Goal: Information Seeking & Learning: Learn about a topic

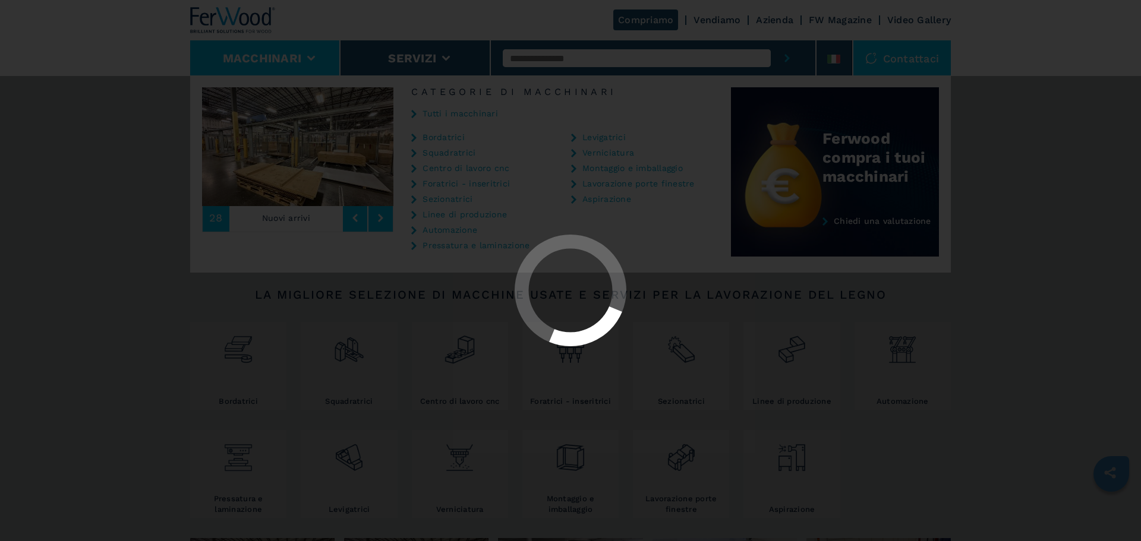
select select "**********"
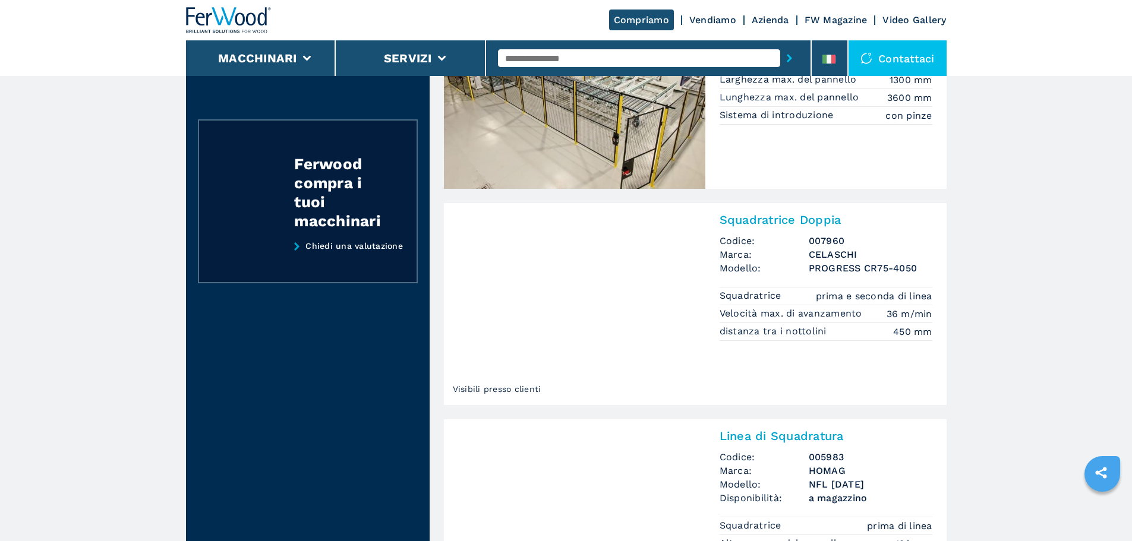
scroll to position [356, 0]
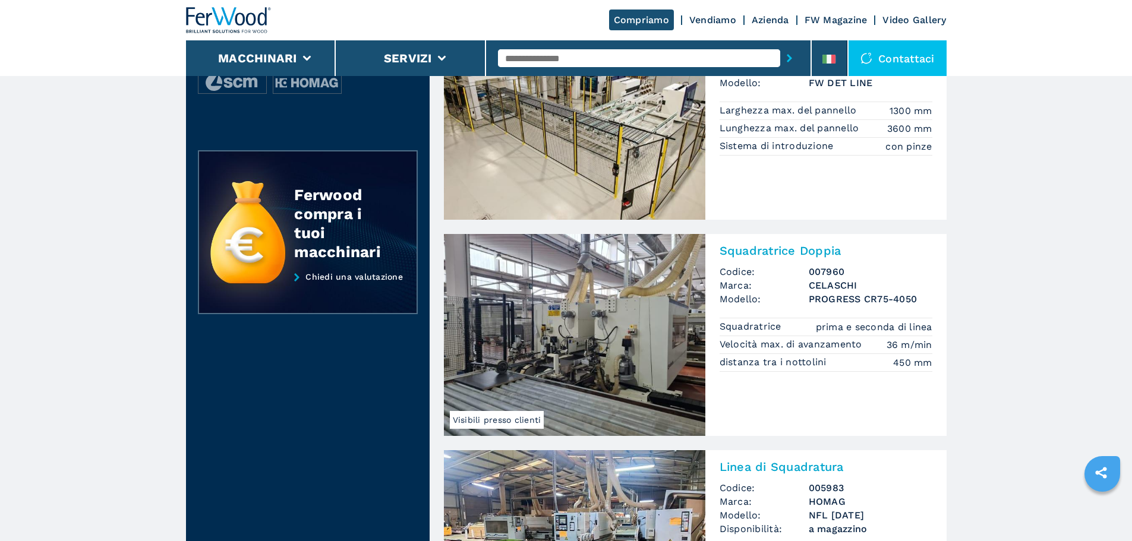
click at [675, 277] on img at bounding box center [574, 335] width 261 height 202
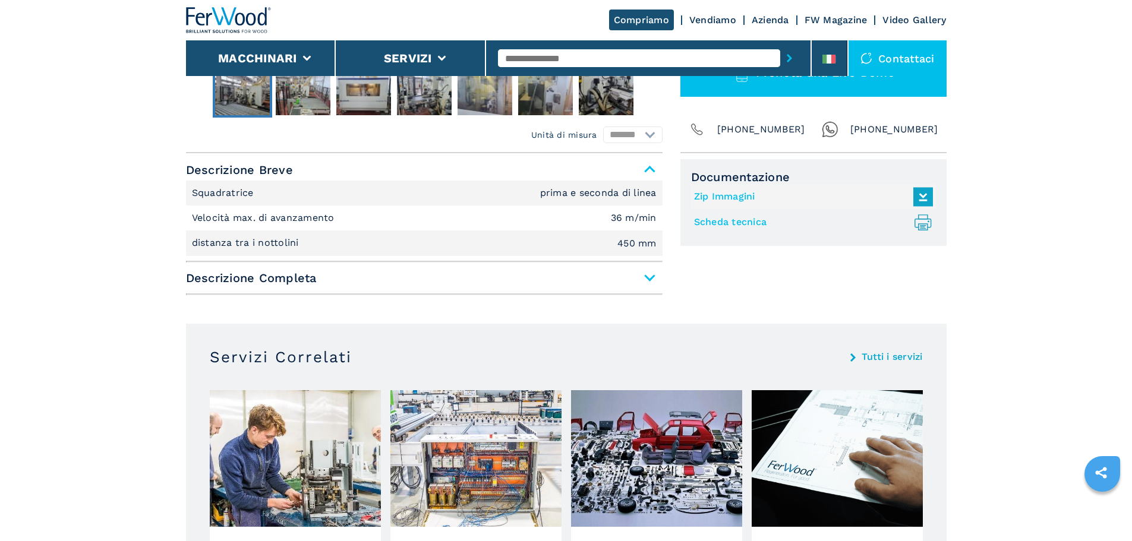
scroll to position [416, 0]
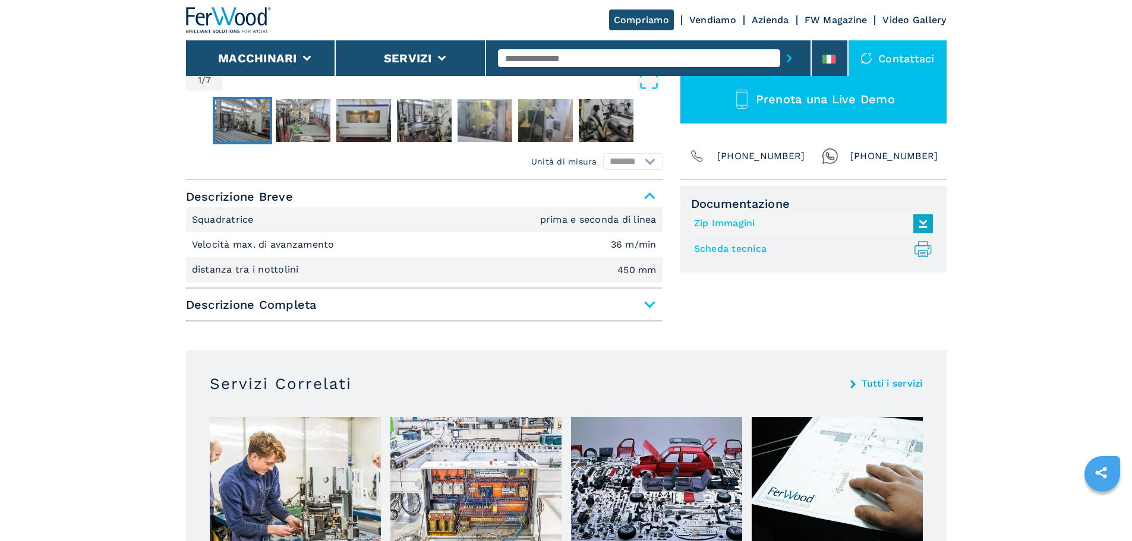
click at [645, 305] on span "Descrizione Completa" at bounding box center [424, 304] width 476 height 21
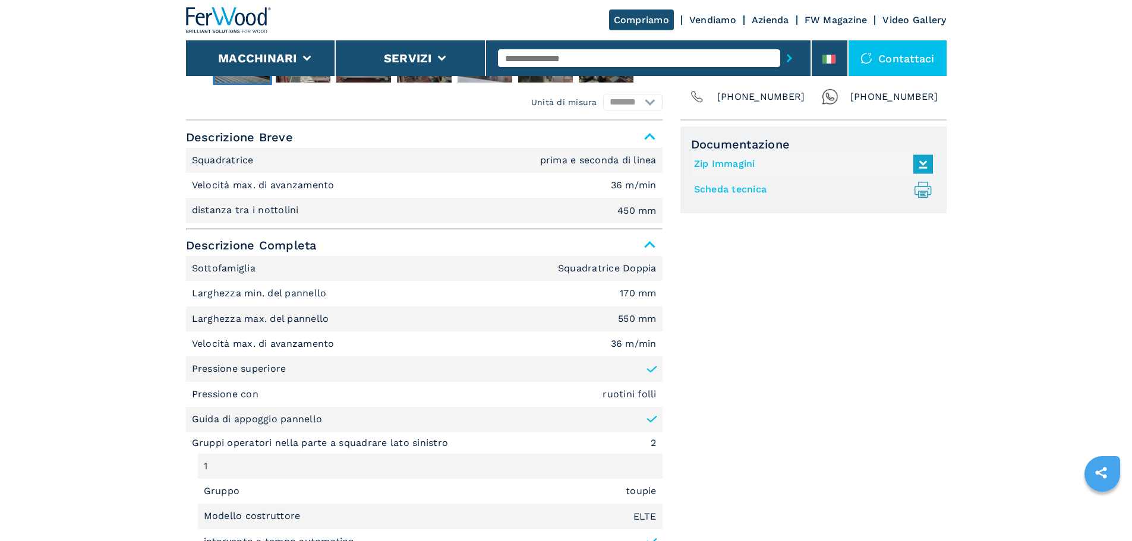
scroll to position [535, 0]
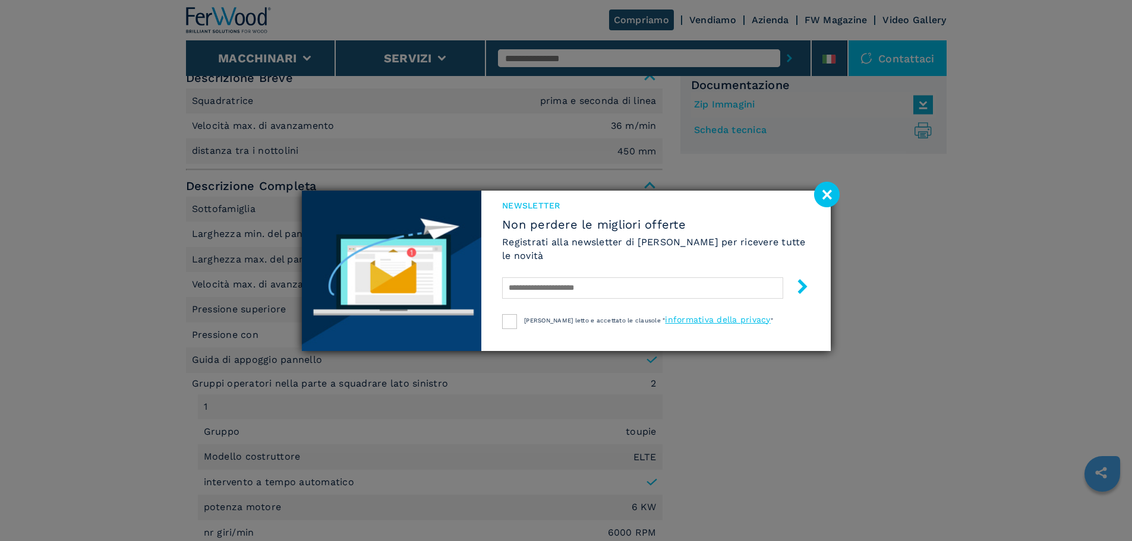
click at [820, 199] on image at bounding box center [827, 195] width 26 height 26
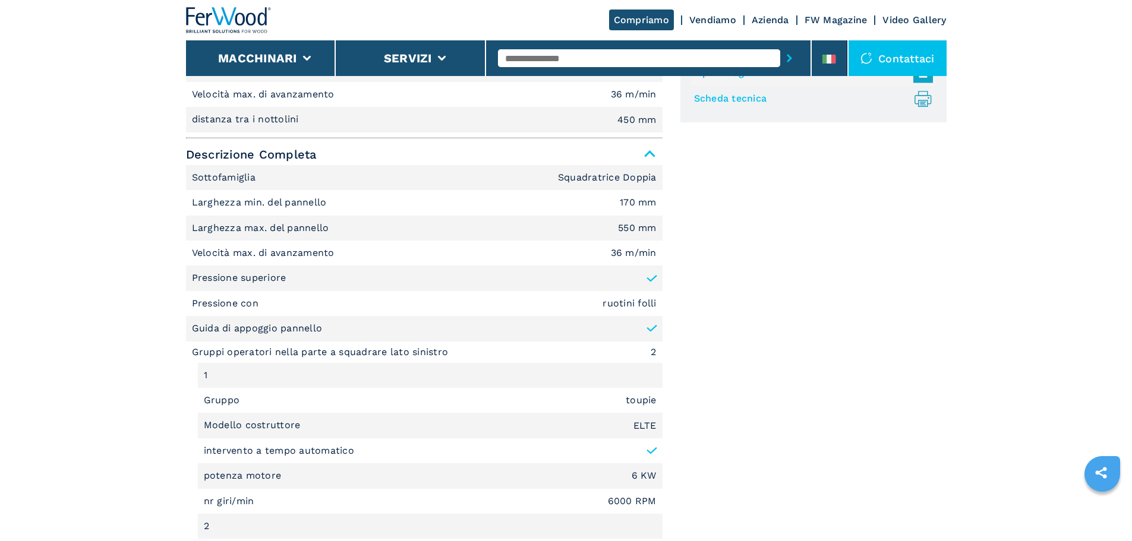
scroll to position [594, 0]
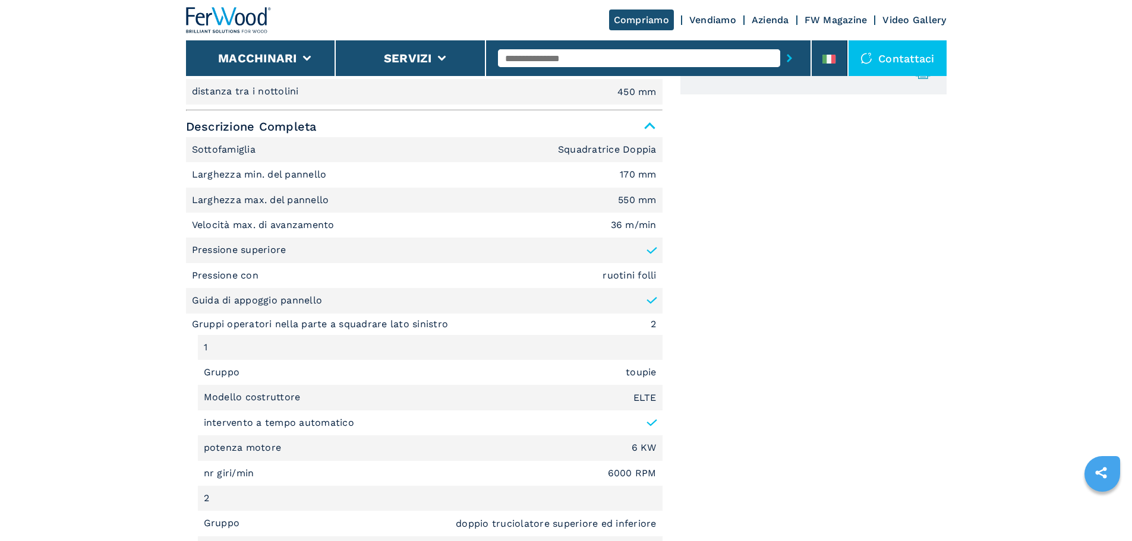
click at [627, 200] on em "550 mm" at bounding box center [637, 200] width 39 height 10
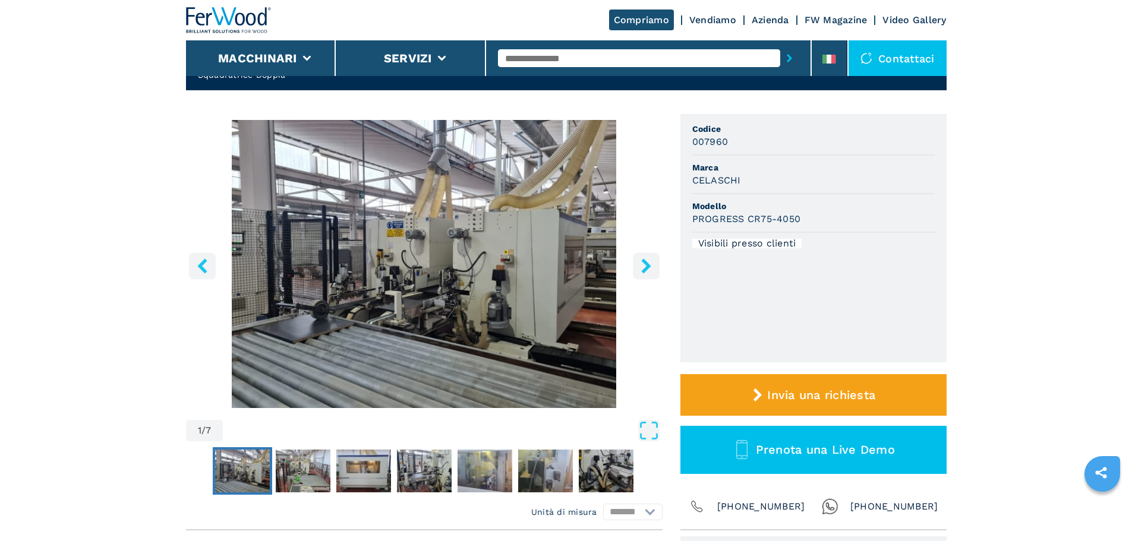
scroll to position [59, 0]
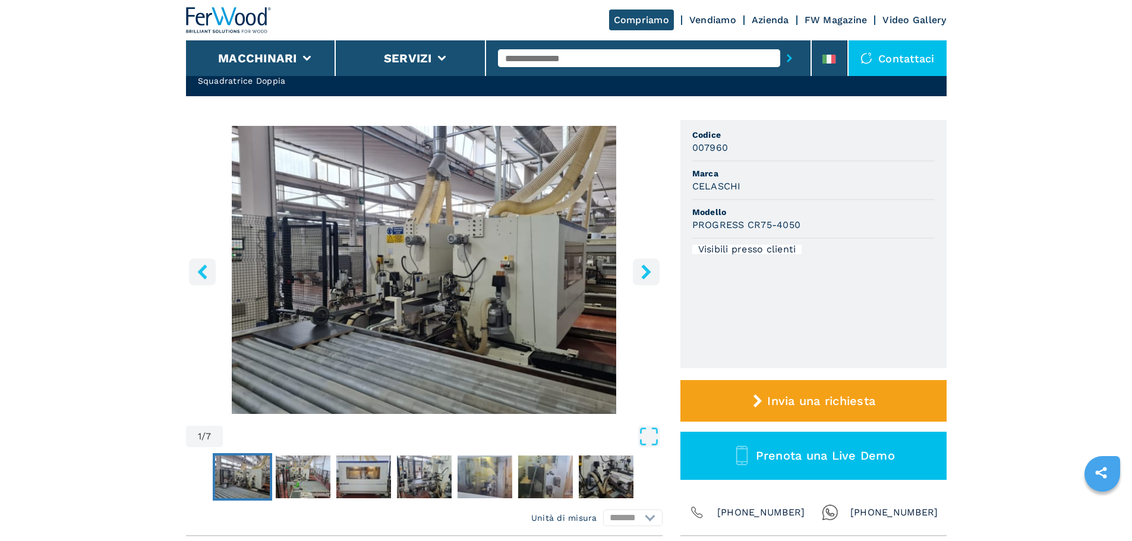
click at [645, 269] on icon "right-button" at bounding box center [646, 271] width 10 height 15
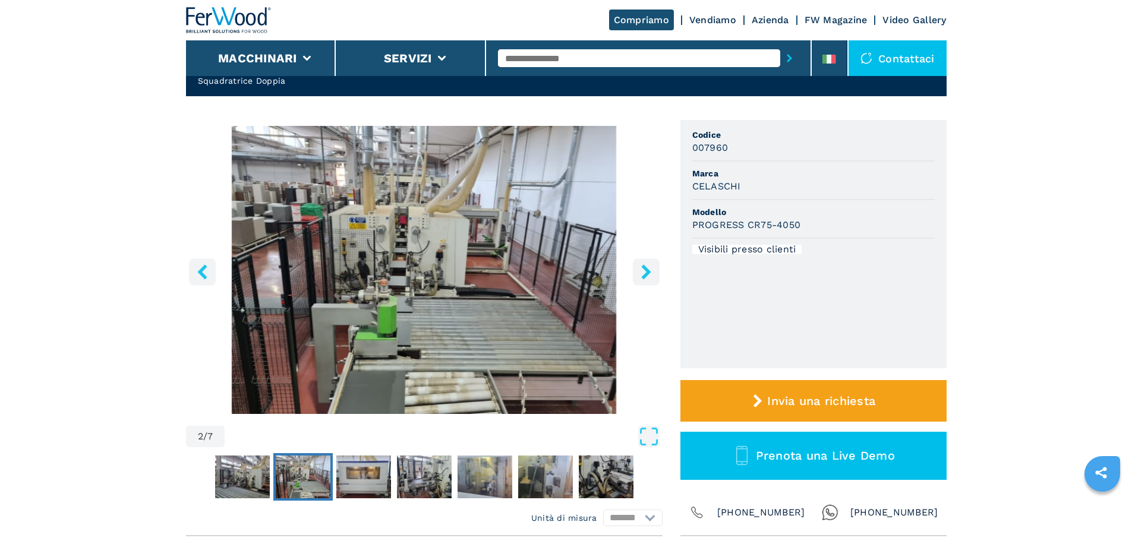
click at [645, 269] on icon "right-button" at bounding box center [646, 271] width 10 height 15
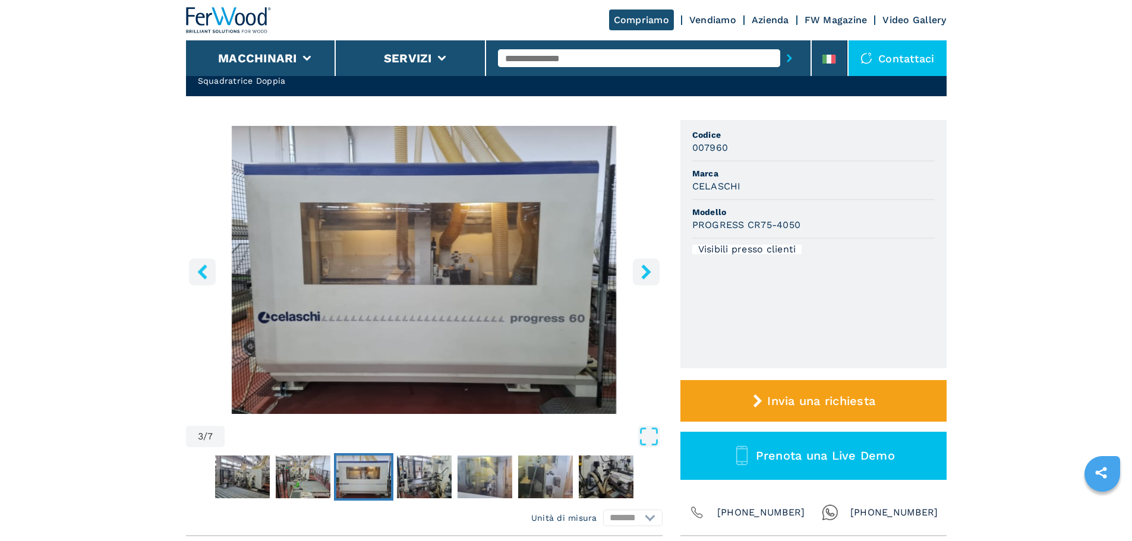
click at [645, 269] on icon "right-button" at bounding box center [646, 271] width 10 height 15
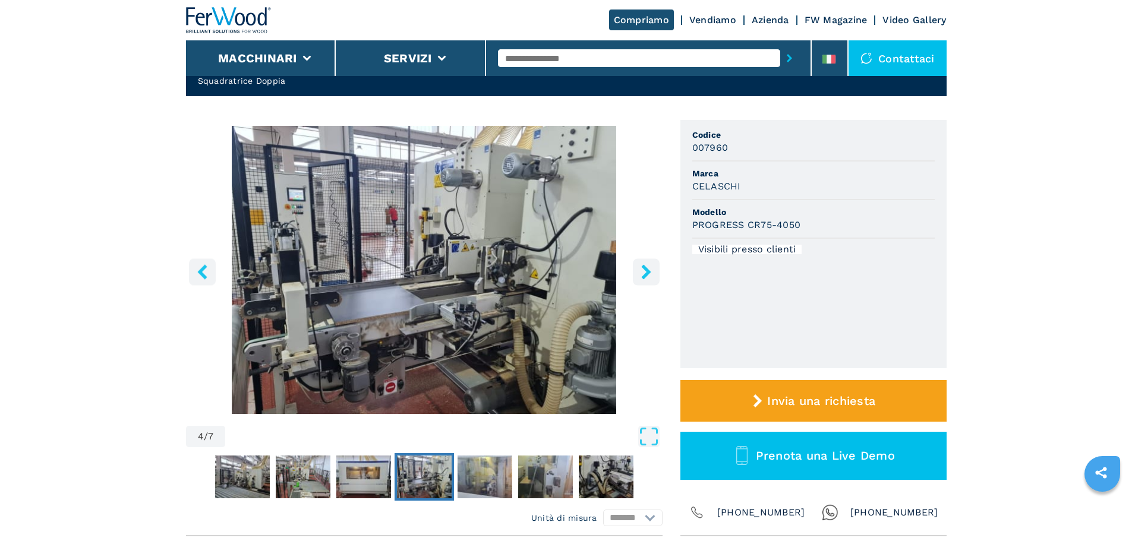
click at [645, 269] on icon "right-button" at bounding box center [646, 271] width 10 height 15
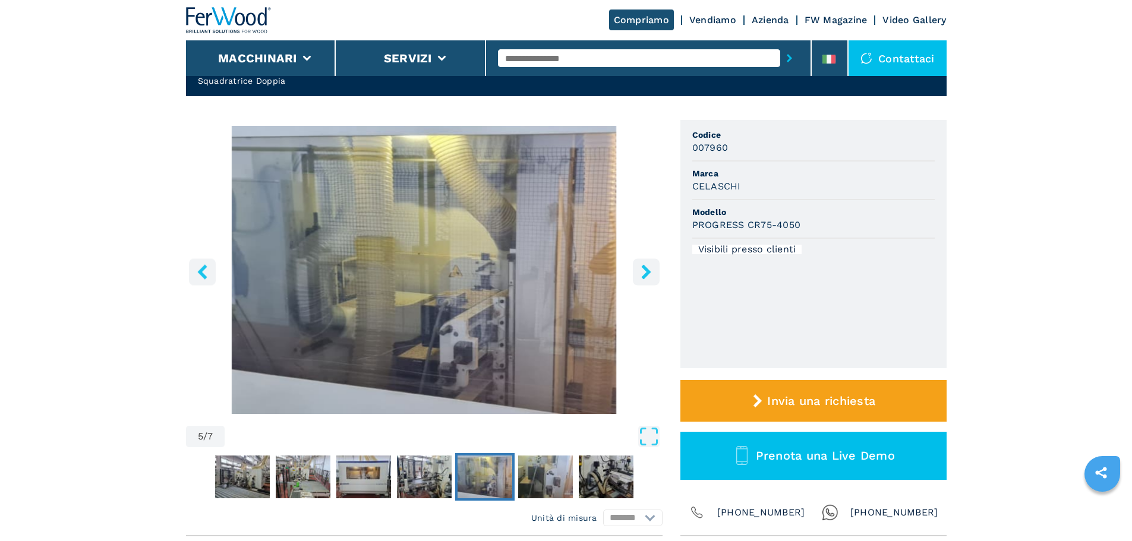
click at [633, 273] on button "right-button" at bounding box center [646, 271] width 27 height 27
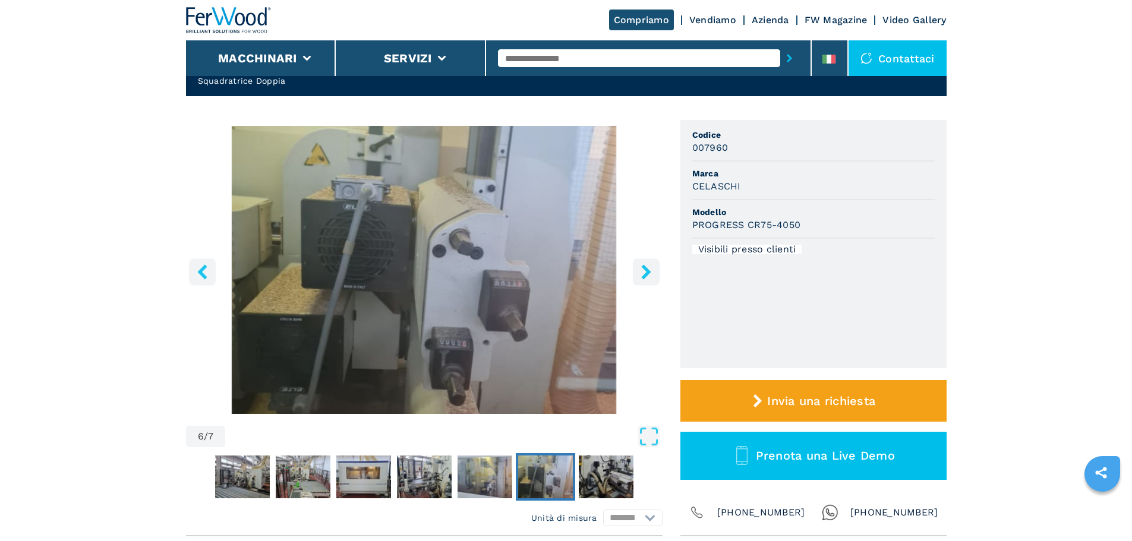
click at [633, 273] on button "right-button" at bounding box center [646, 271] width 27 height 27
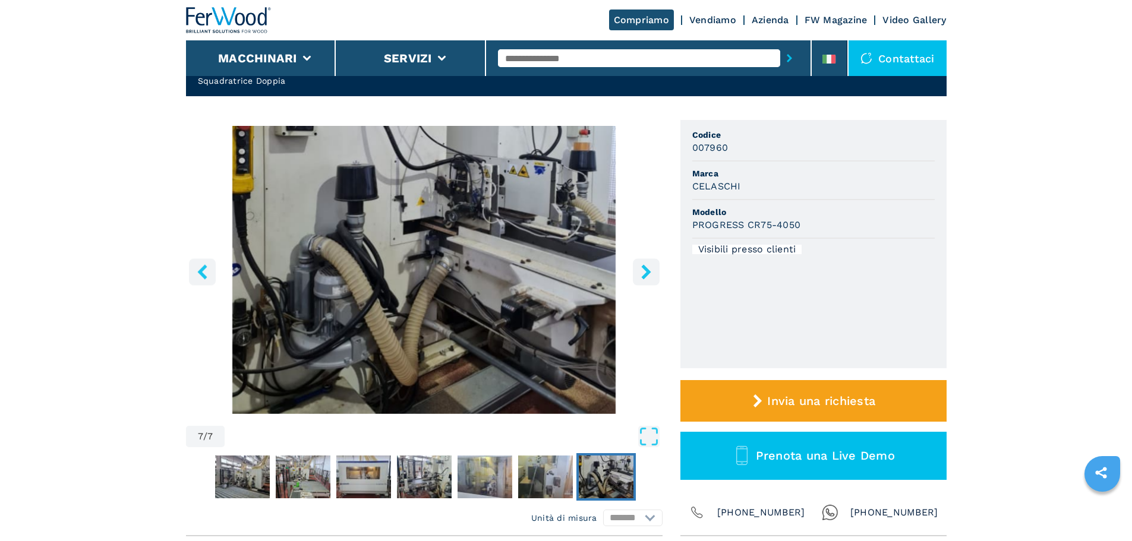
click at [633, 273] on button "right-button" at bounding box center [646, 271] width 27 height 27
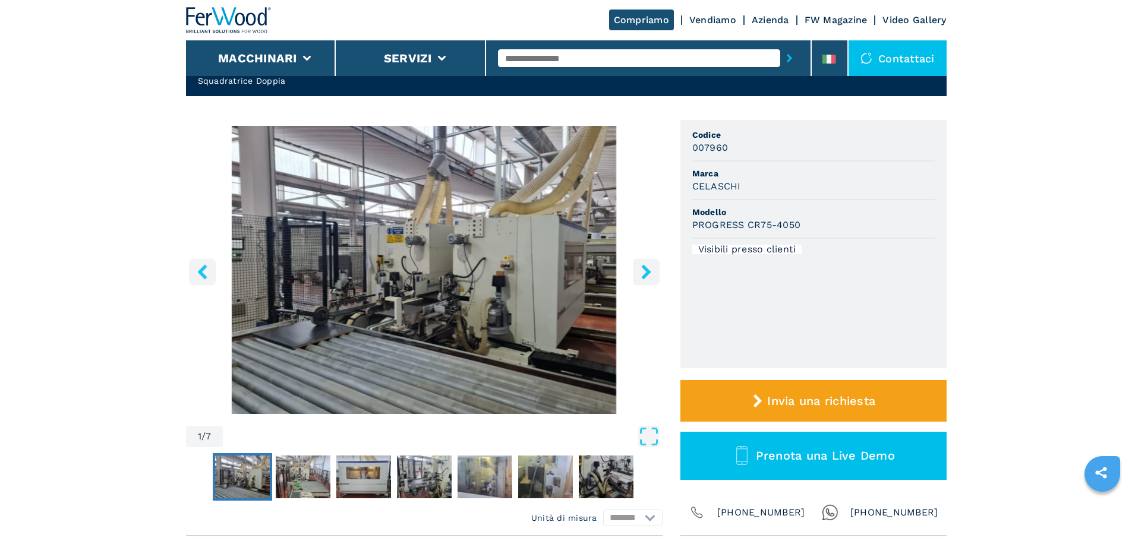
click at [633, 273] on button "right-button" at bounding box center [646, 271] width 27 height 27
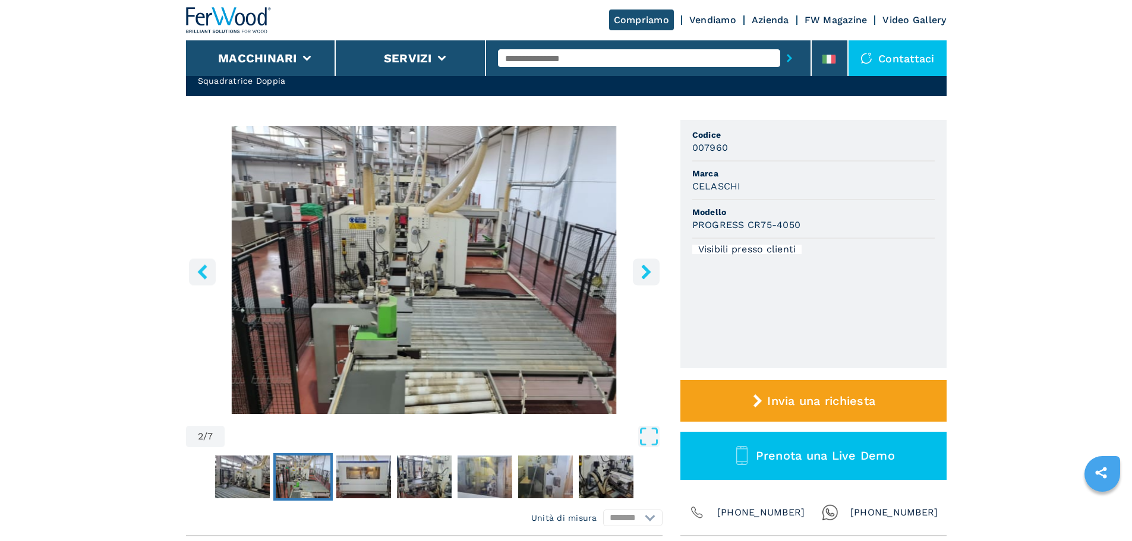
click at [633, 273] on button "right-button" at bounding box center [646, 271] width 27 height 27
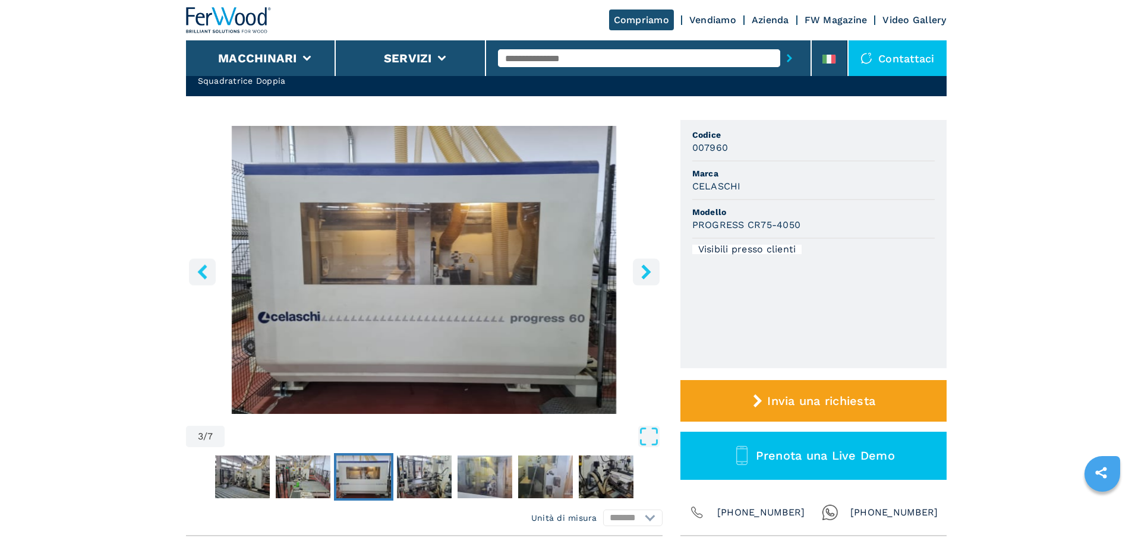
click at [633, 273] on button "right-button" at bounding box center [646, 271] width 27 height 27
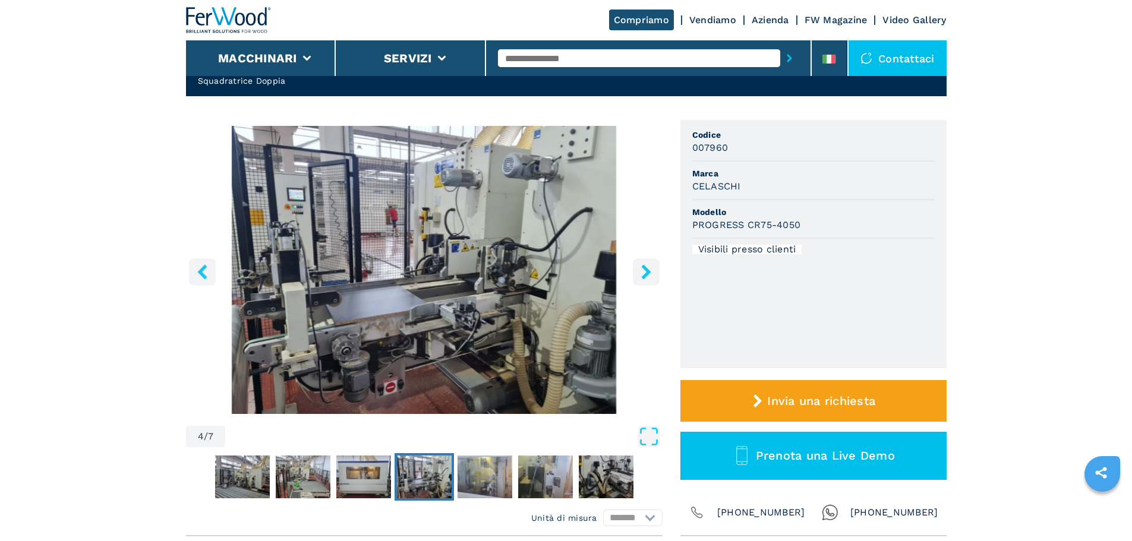
click at [633, 273] on button "right-button" at bounding box center [646, 271] width 27 height 27
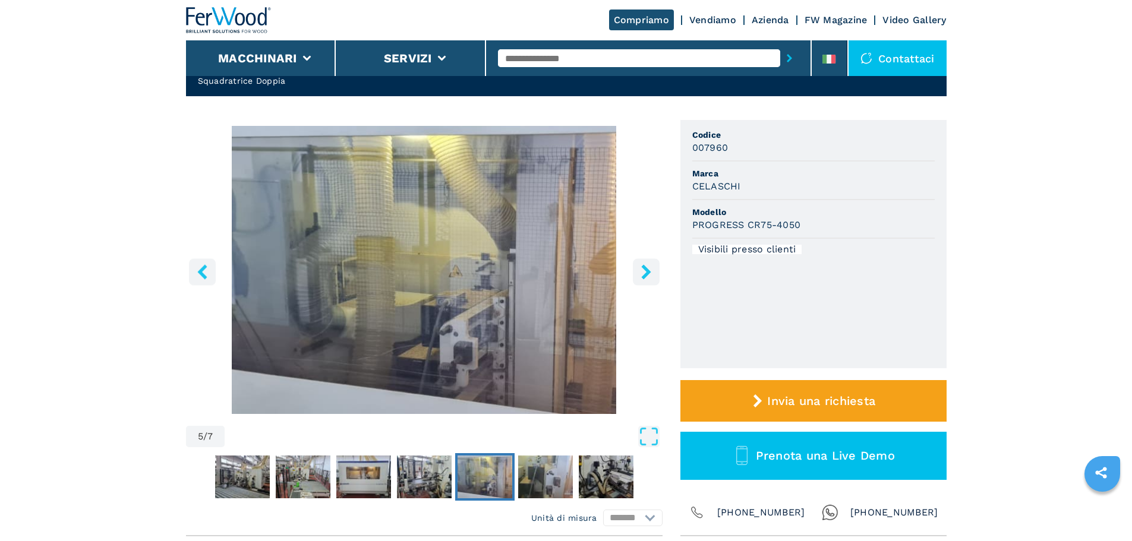
click at [633, 273] on button "right-button" at bounding box center [646, 271] width 27 height 27
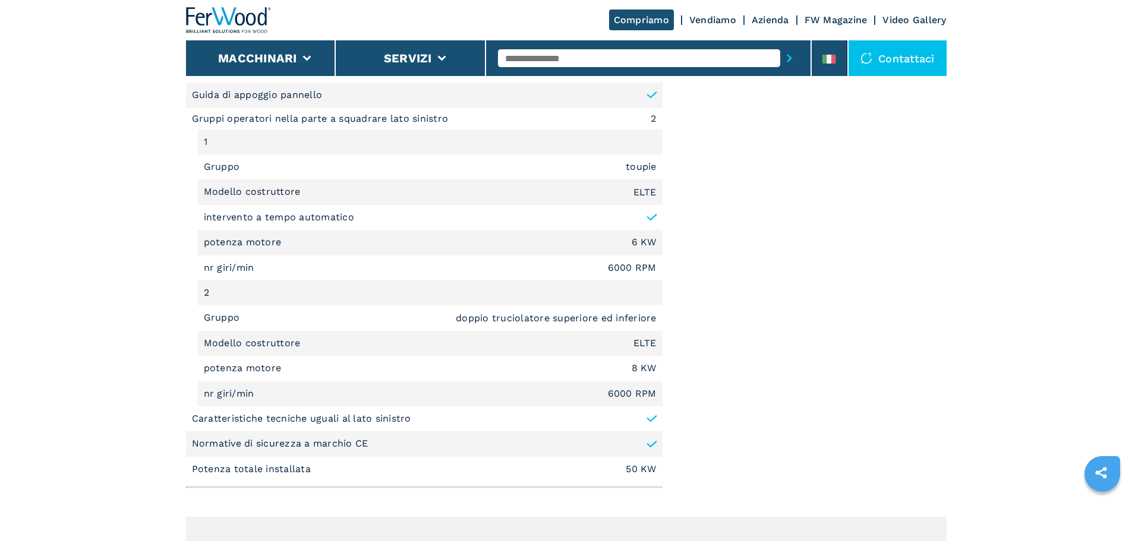
scroll to position [772, 0]
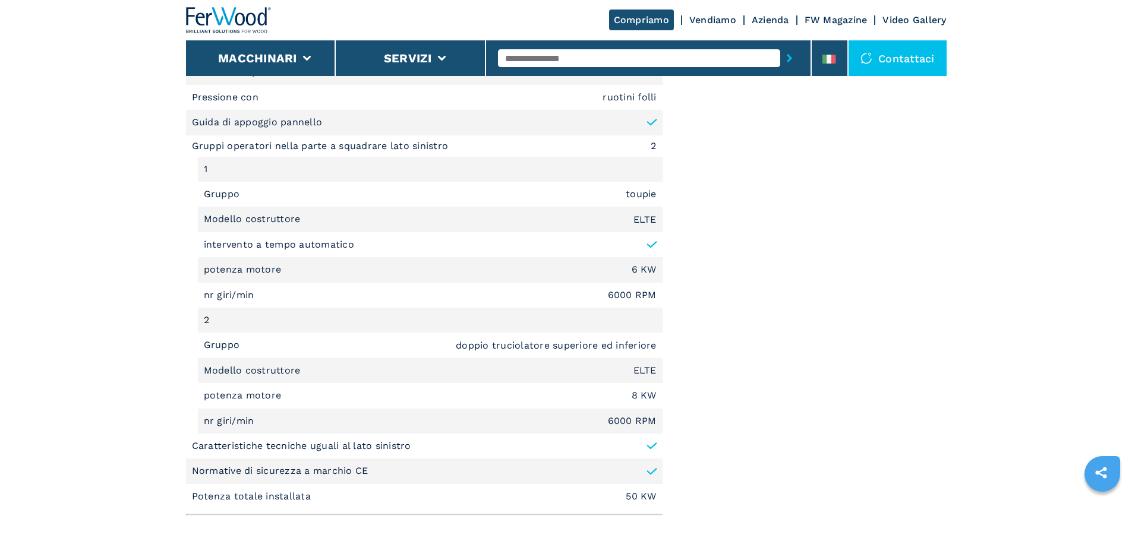
click at [698, 287] on div "Documentazione Zip Immagini Scheda tecnica .prefix__st0{stroke-linecap:round;st…" at bounding box center [813, 175] width 266 height 692
drag, startPoint x: 458, startPoint y: 346, endPoint x: 529, endPoint y: 351, distance: 71.4
click at [529, 351] on em "doppio truciolatore superiore ed inferiore" at bounding box center [556, 346] width 201 height 10
click at [641, 349] on em "doppio truciolatore superiore ed inferiore" at bounding box center [556, 346] width 201 height 10
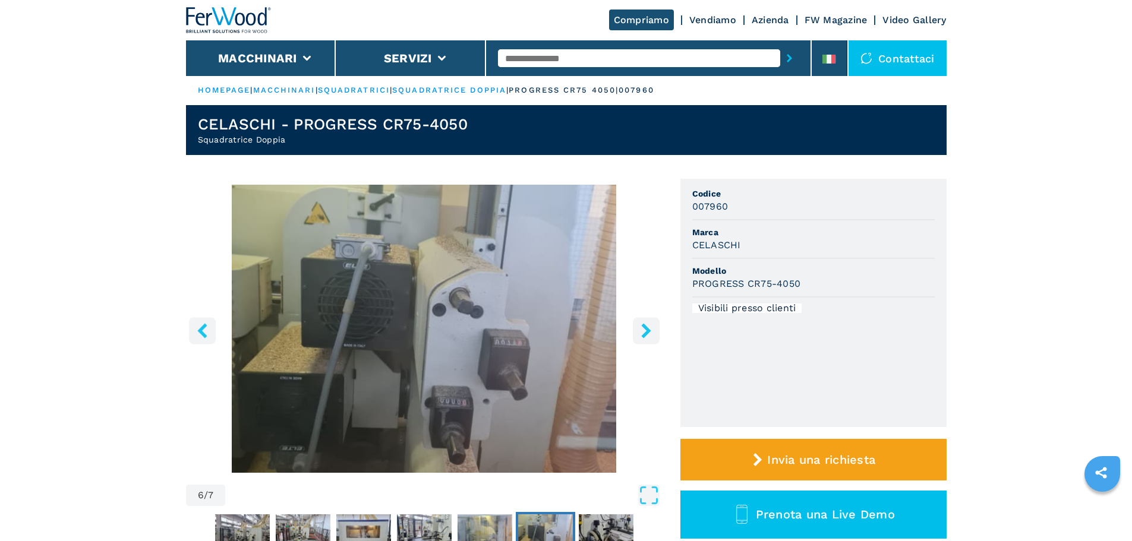
scroll to position [0, 0]
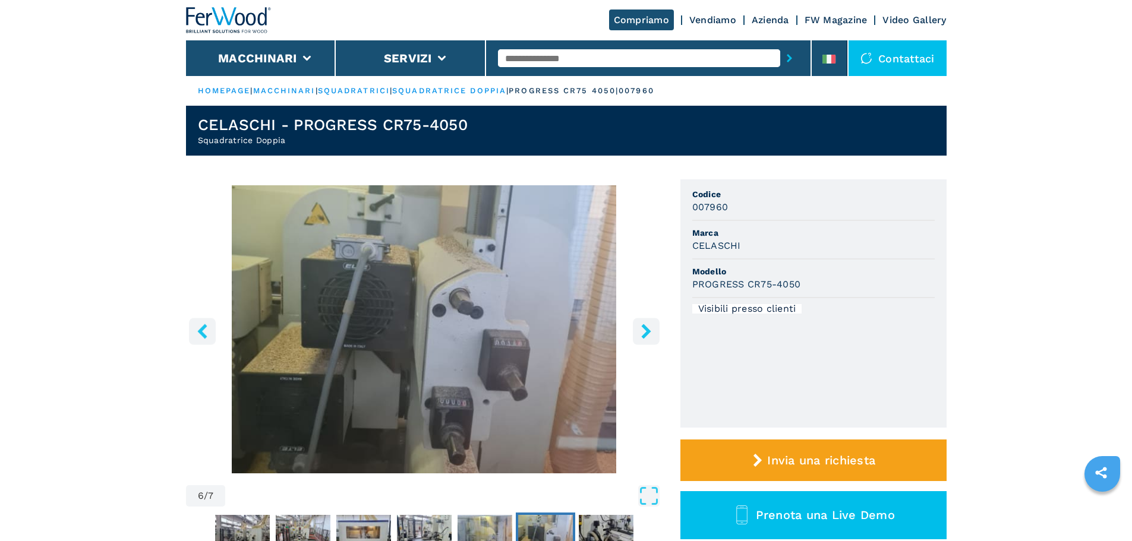
click at [647, 336] on icon "right-button" at bounding box center [646, 331] width 15 height 15
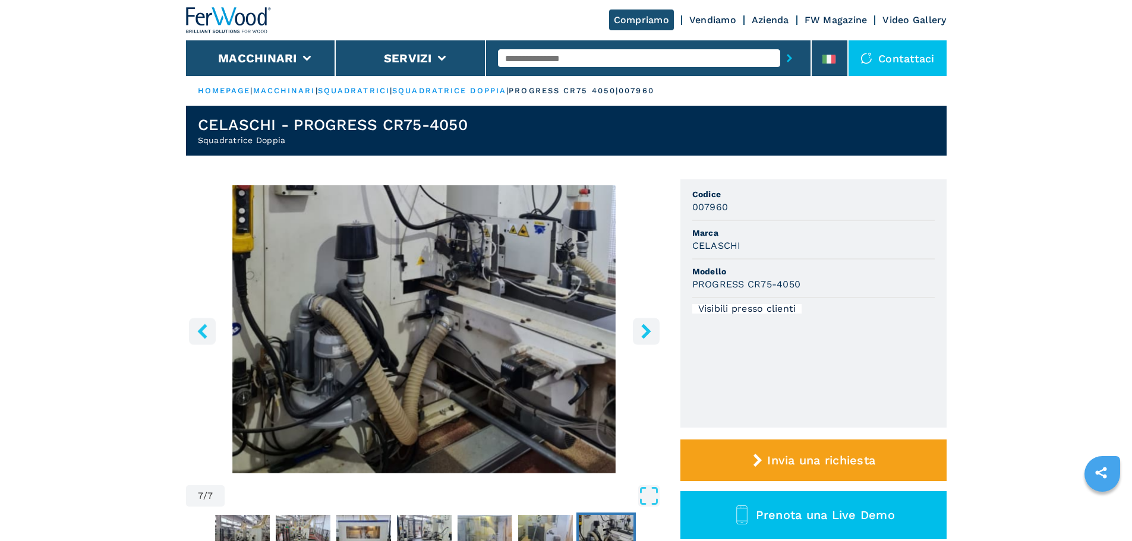
click at [647, 336] on icon "right-button" at bounding box center [646, 331] width 15 height 15
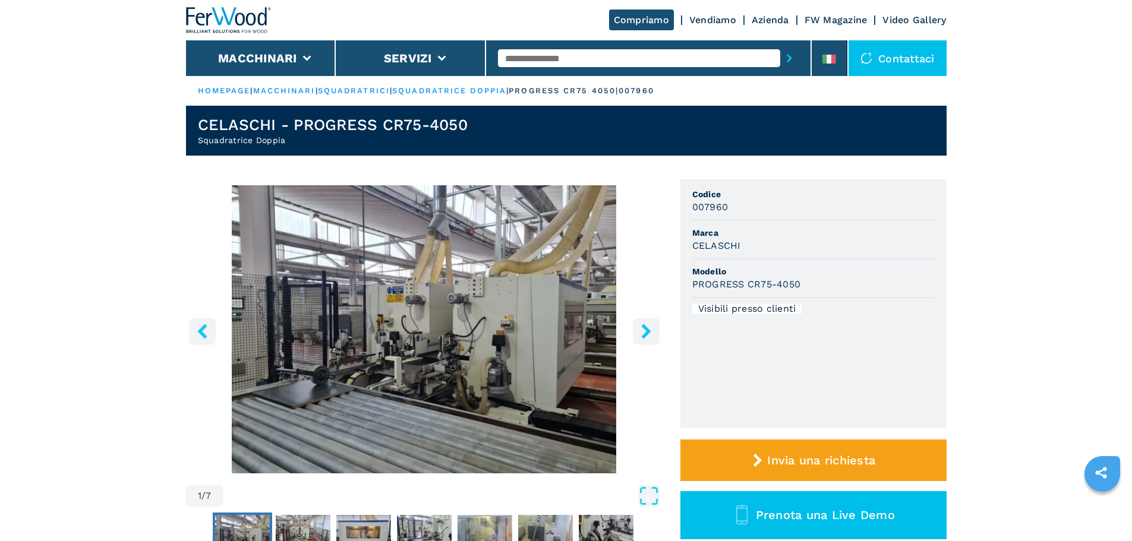
click at [647, 336] on icon "right-button" at bounding box center [646, 331] width 15 height 15
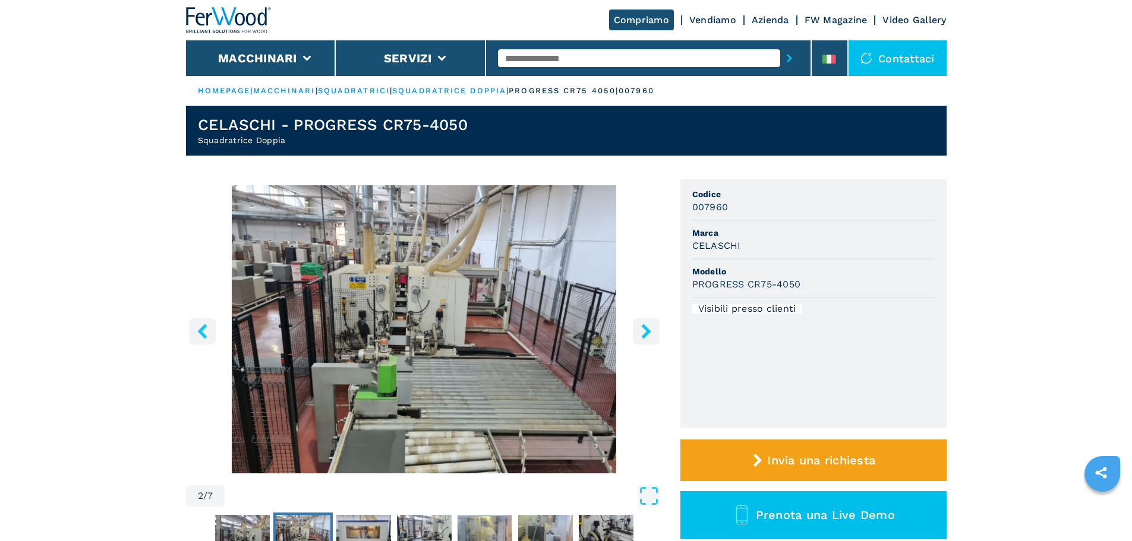
click at [647, 336] on icon "right-button" at bounding box center [646, 331] width 15 height 15
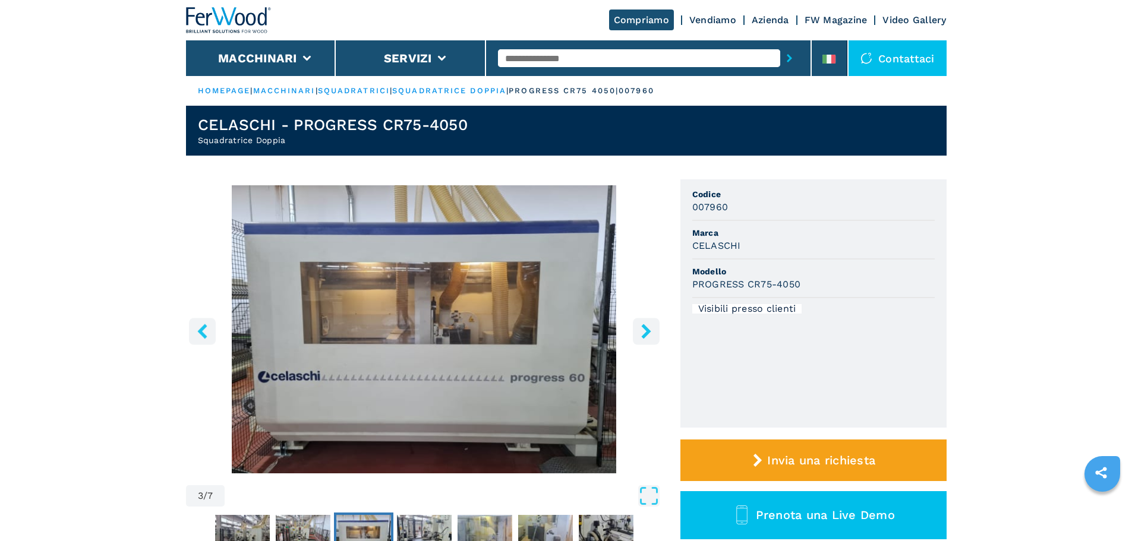
click at [647, 336] on icon "right-button" at bounding box center [646, 331] width 15 height 15
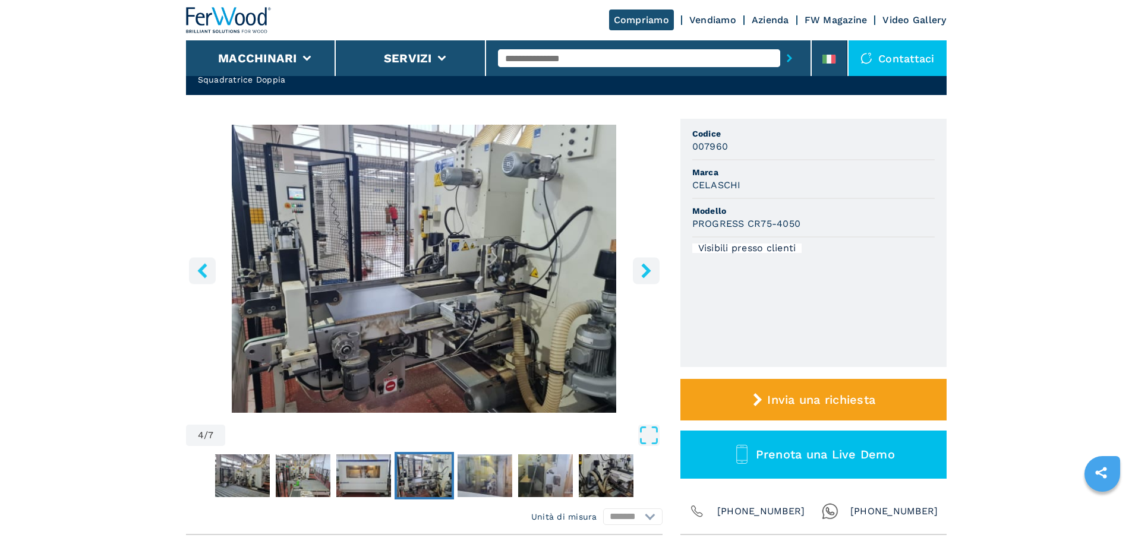
scroll to position [59, 0]
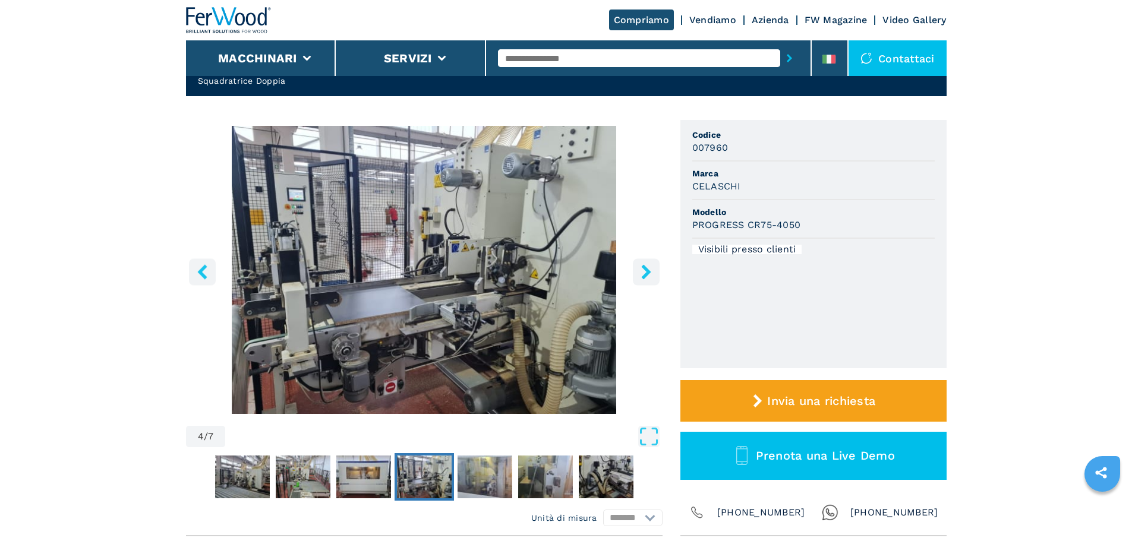
click at [639, 273] on icon "right-button" at bounding box center [646, 271] width 15 height 15
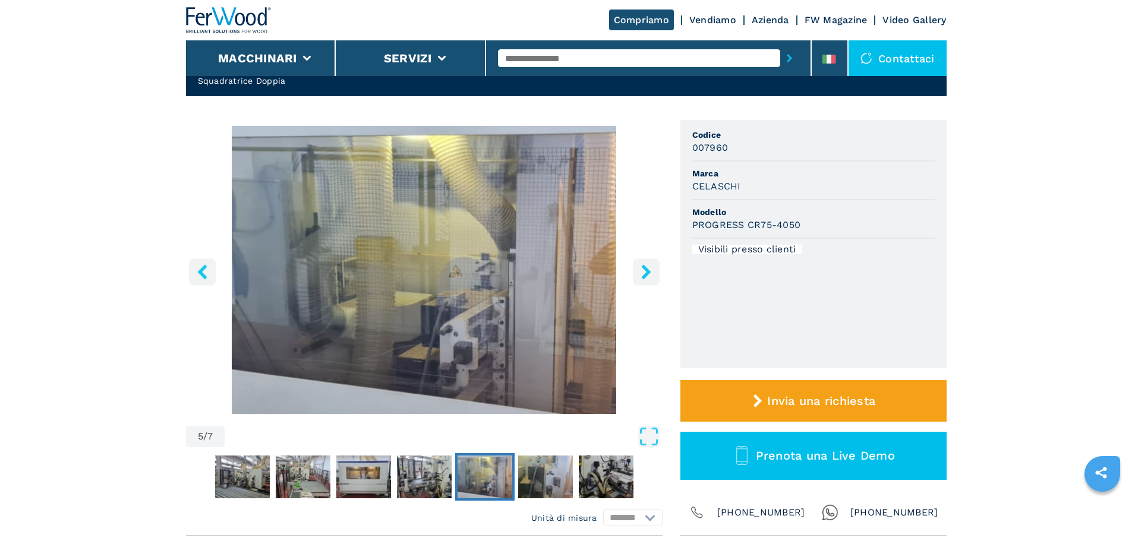
click at [639, 273] on icon "right-button" at bounding box center [646, 271] width 15 height 15
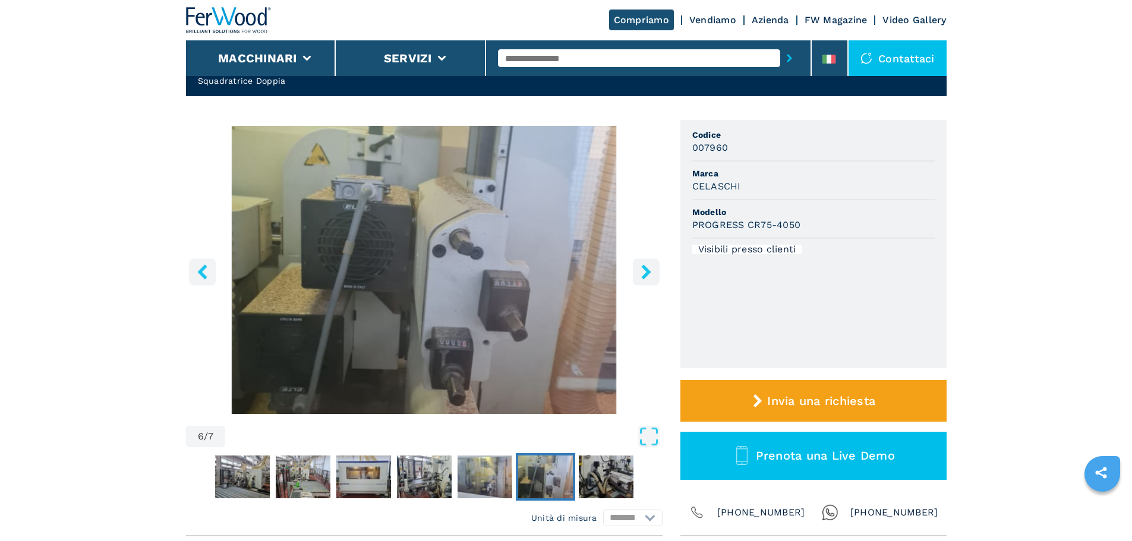
click at [639, 273] on icon "right-button" at bounding box center [646, 271] width 15 height 15
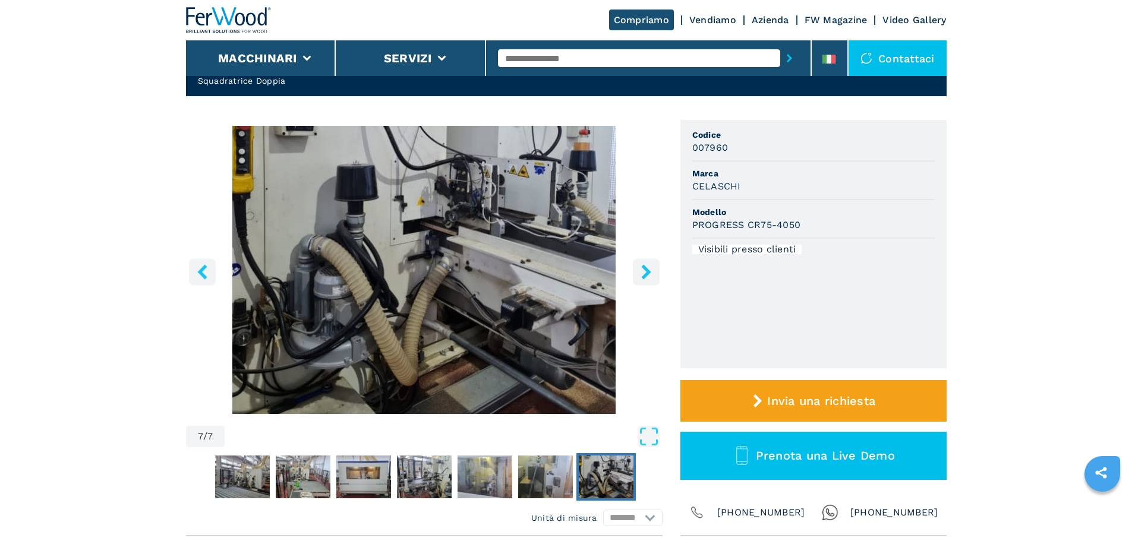
click at [646, 277] on icon "right-button" at bounding box center [646, 271] width 15 height 15
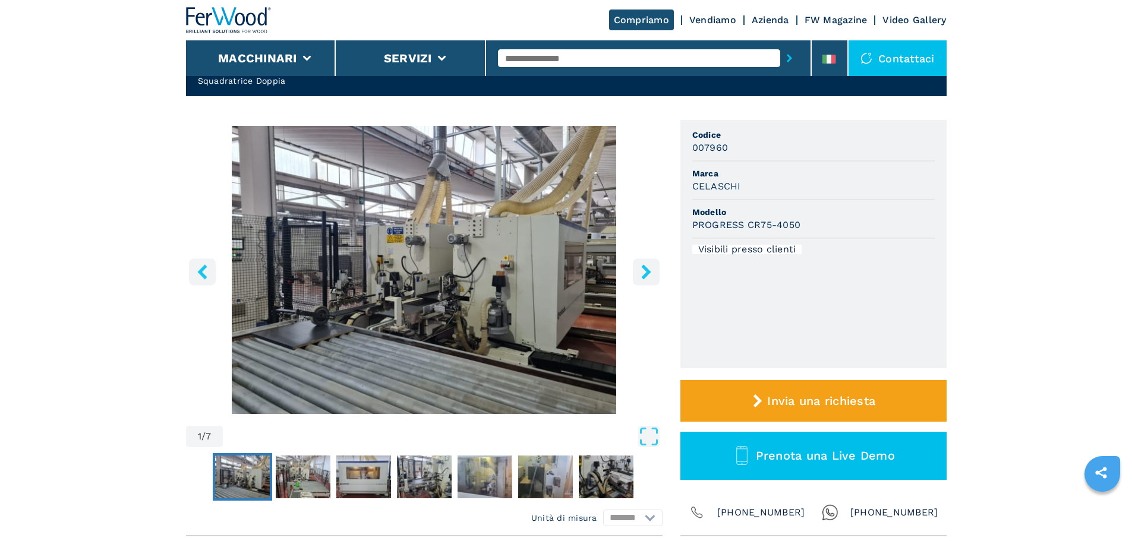
click at [646, 277] on icon "right-button" at bounding box center [646, 271] width 15 height 15
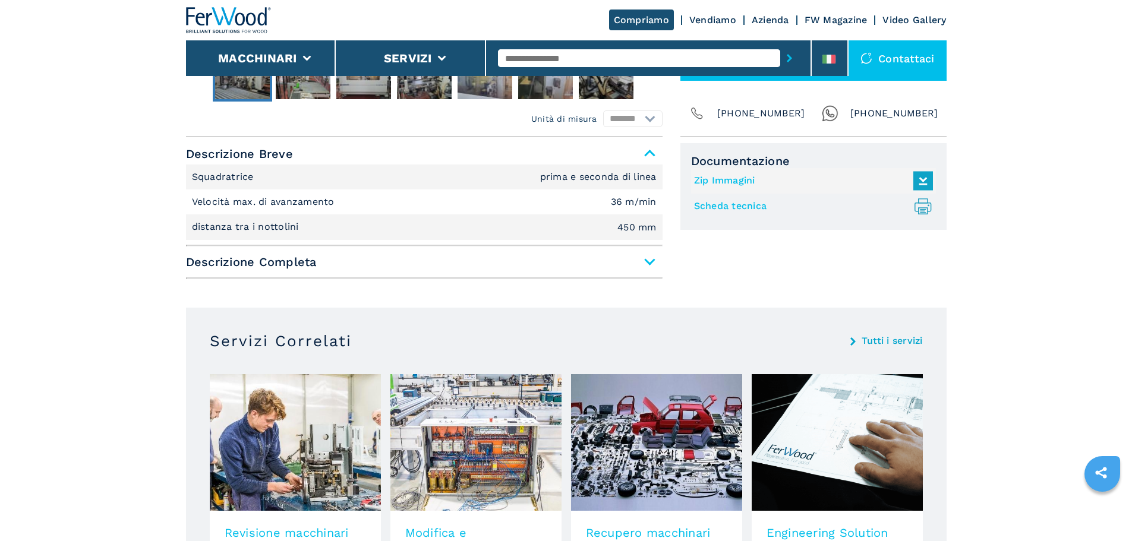
scroll to position [475, 0]
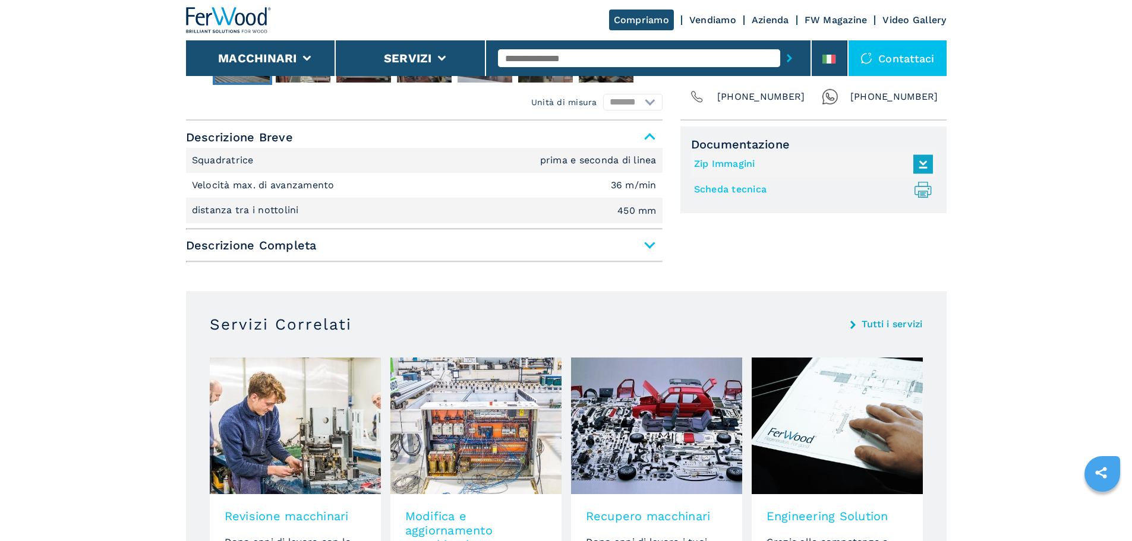
click at [651, 242] on span "Descrizione Completa" at bounding box center [424, 245] width 476 height 21
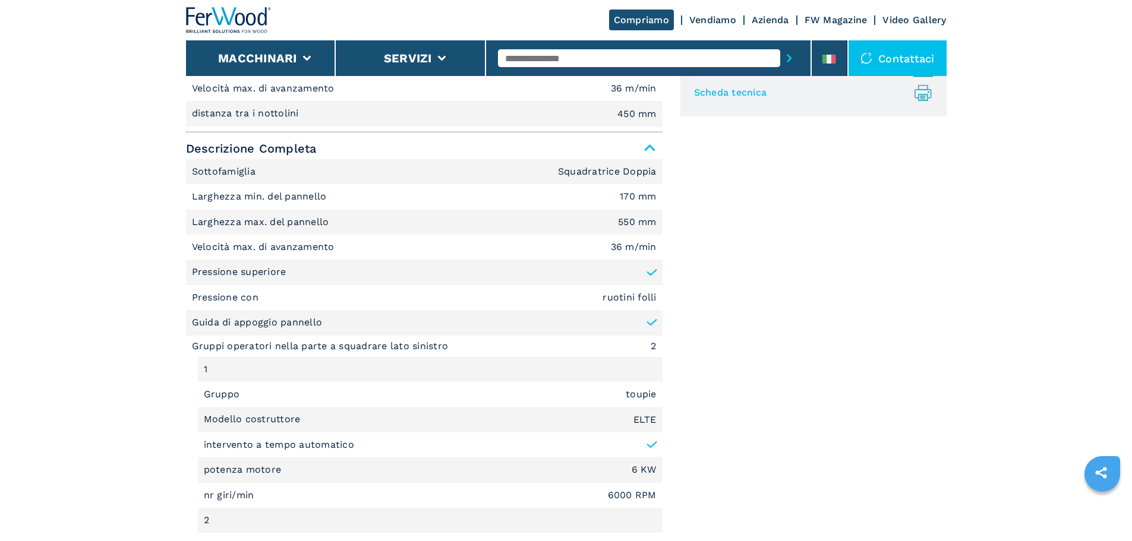
scroll to position [416, 0]
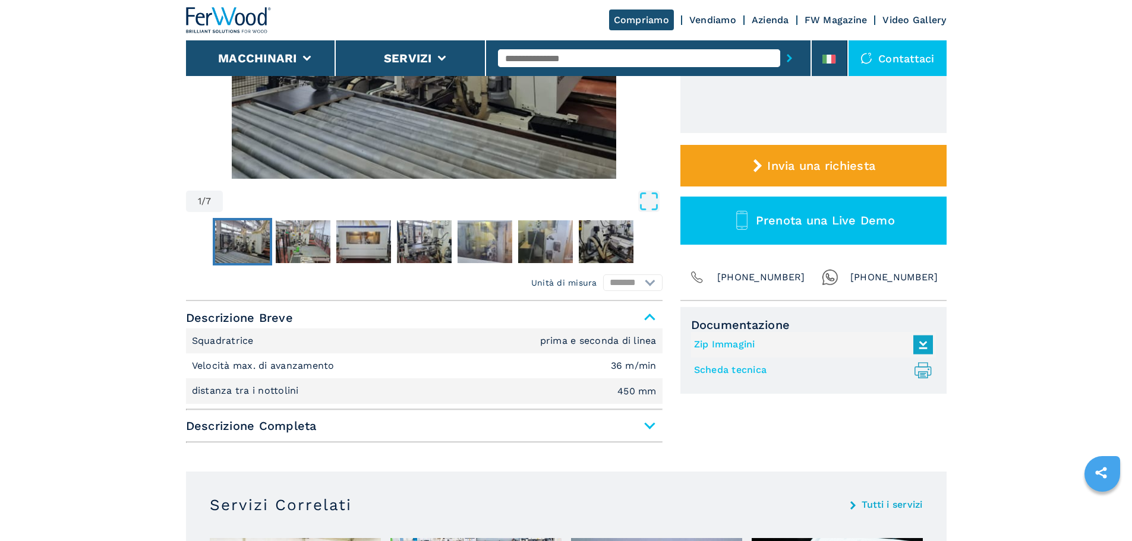
scroll to position [297, 0]
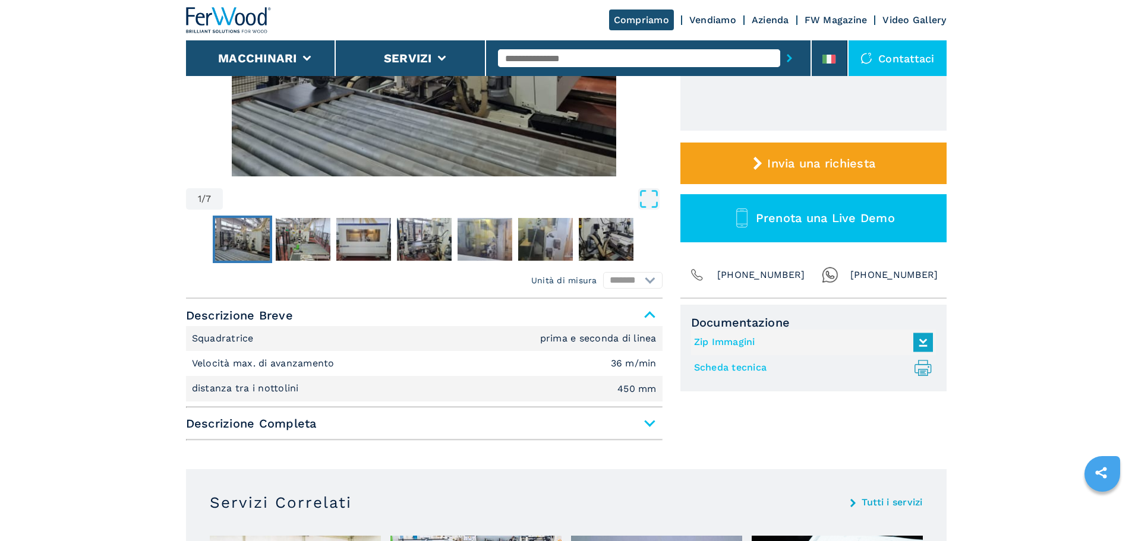
click at [566, 431] on span "Descrizione Completa" at bounding box center [424, 423] width 476 height 21
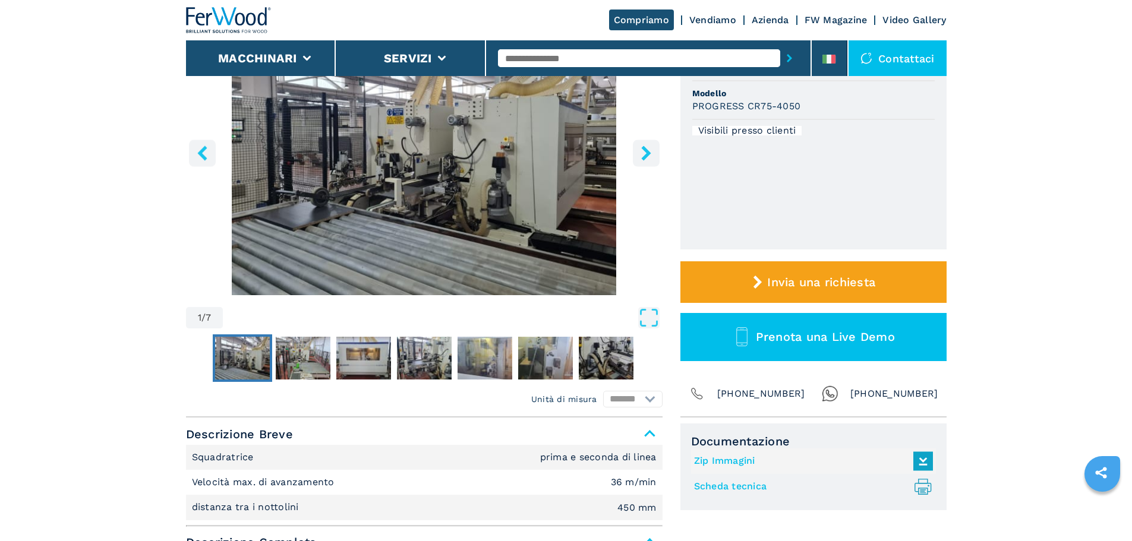
scroll to position [0, 0]
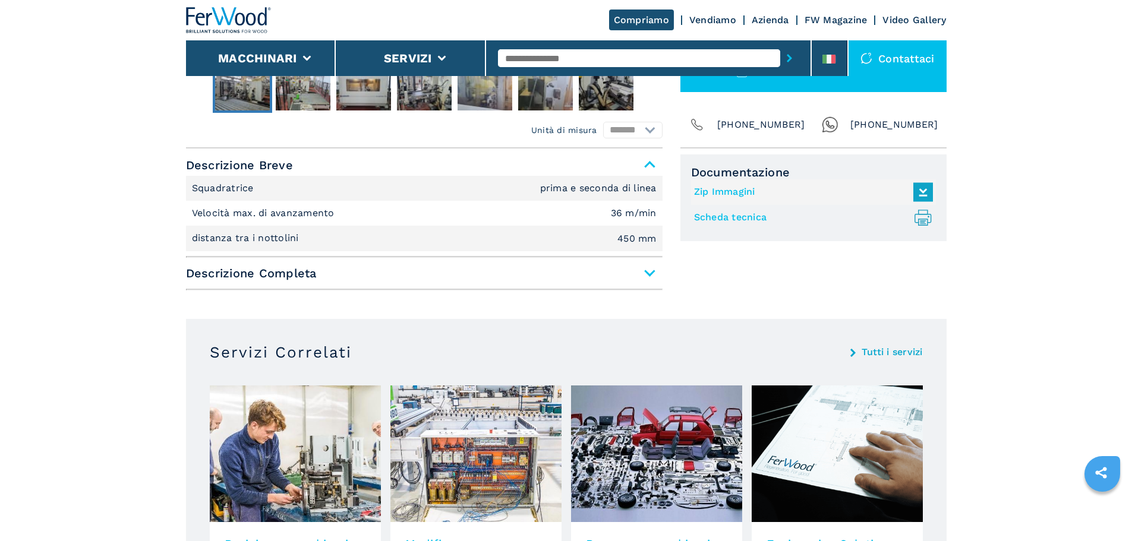
scroll to position [475, 0]
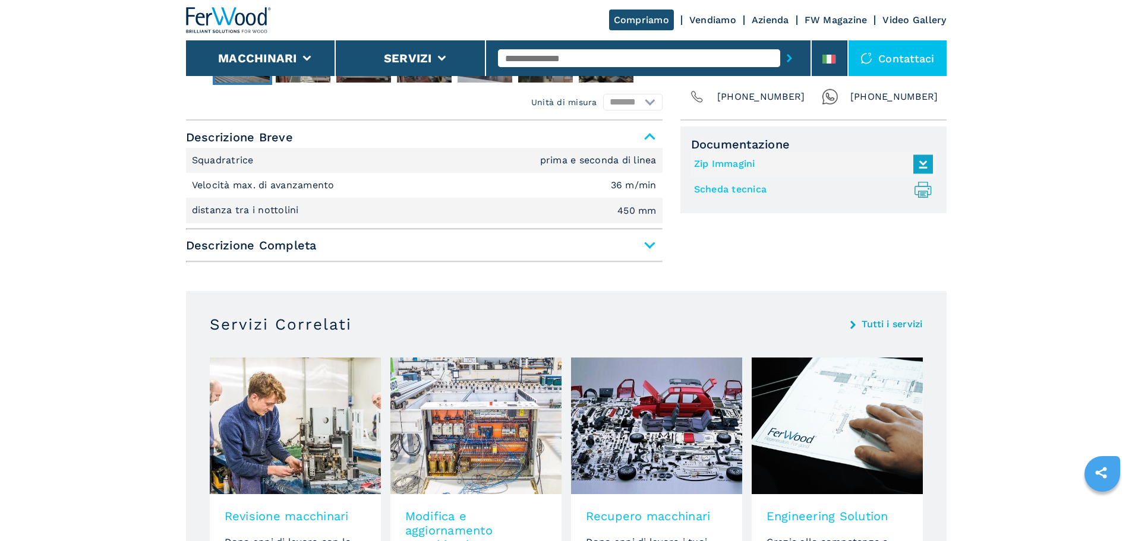
click at [377, 244] on span "Descrizione Completa" at bounding box center [424, 245] width 476 height 21
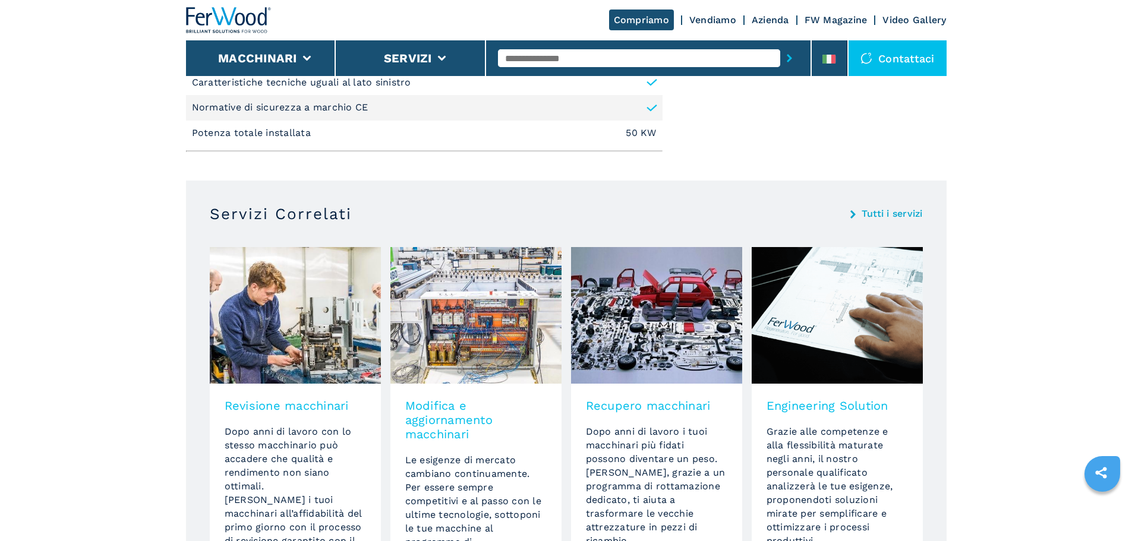
scroll to position [1188, 0]
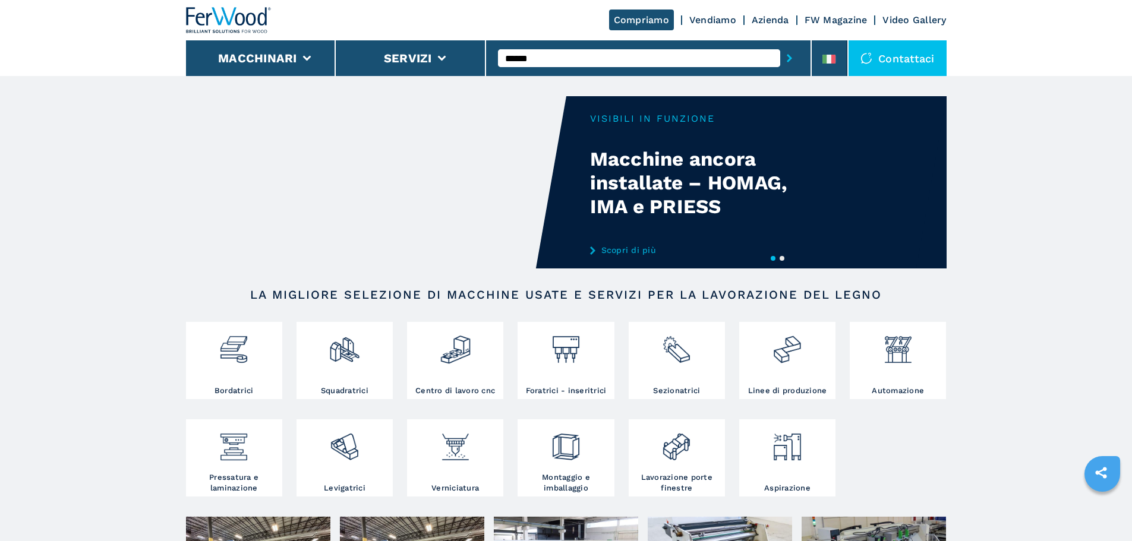
type input "******"
click at [780, 45] on button "submit-button" at bounding box center [789, 58] width 18 height 27
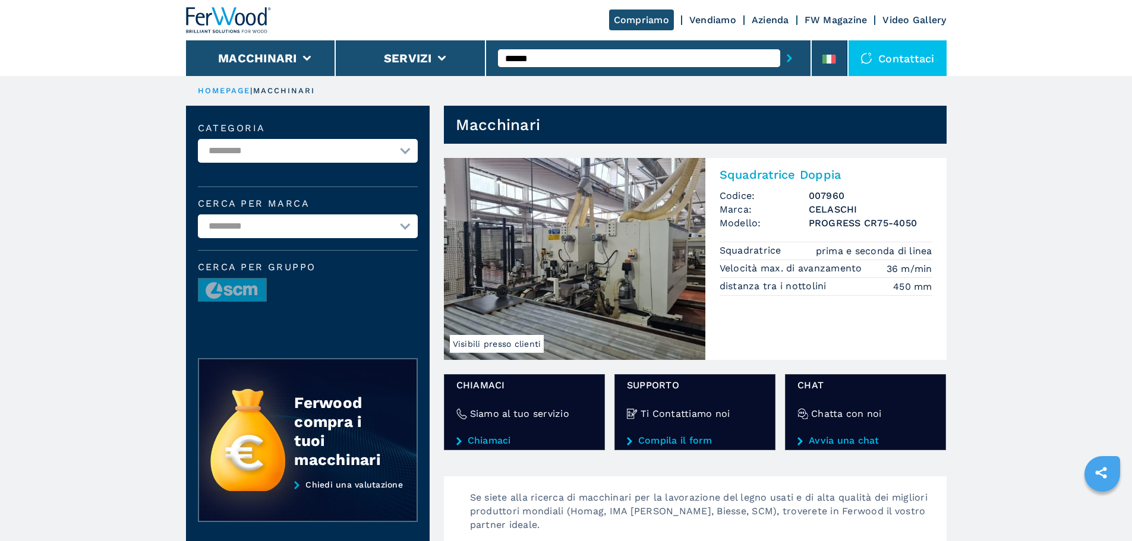
click at [602, 241] on img at bounding box center [574, 259] width 261 height 202
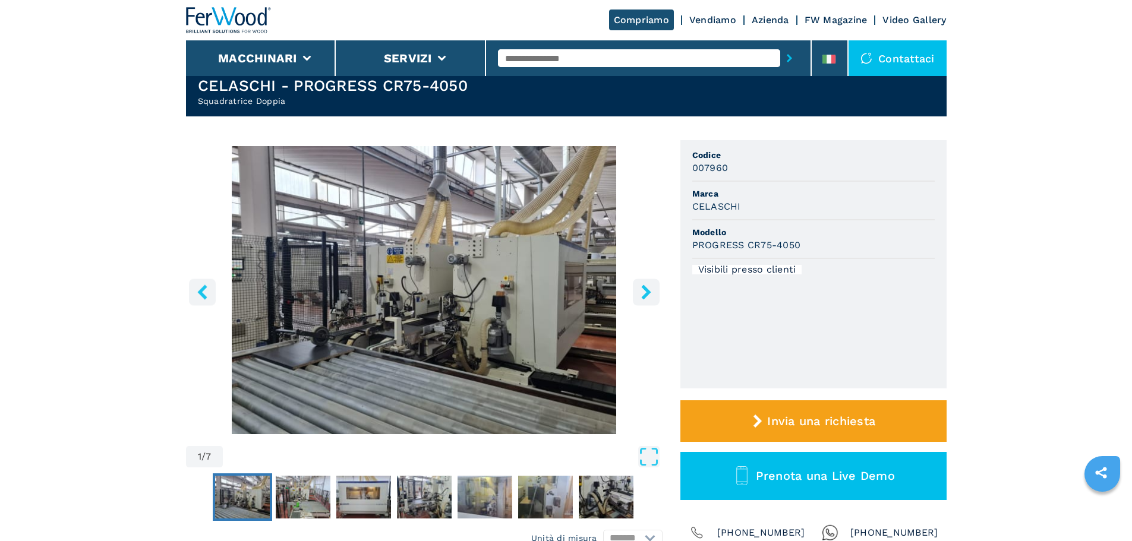
scroll to position [59, 0]
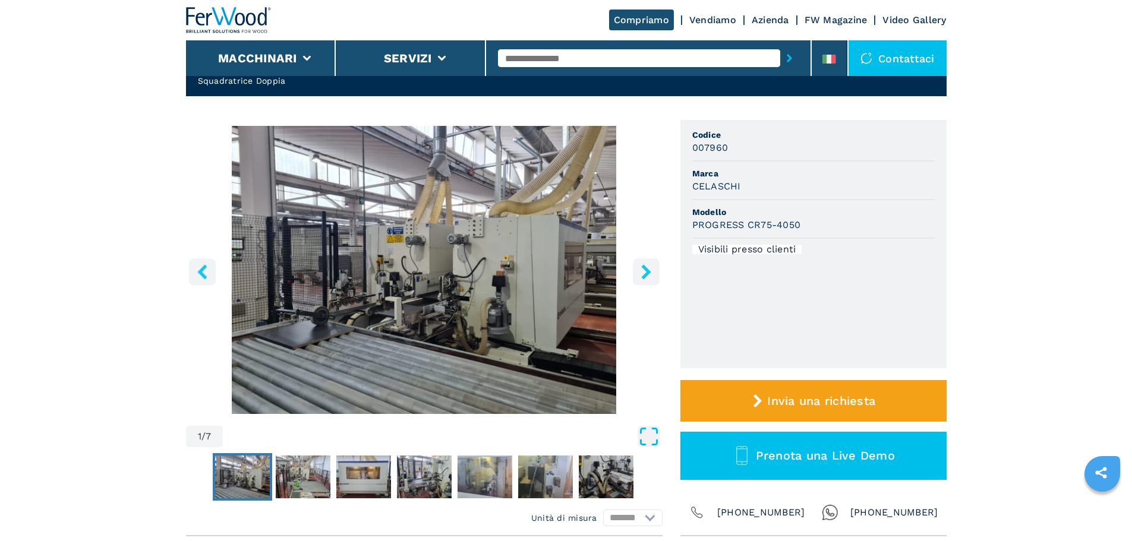
click at [650, 436] on icon "Open Fullscreen" at bounding box center [648, 436] width 21 height 21
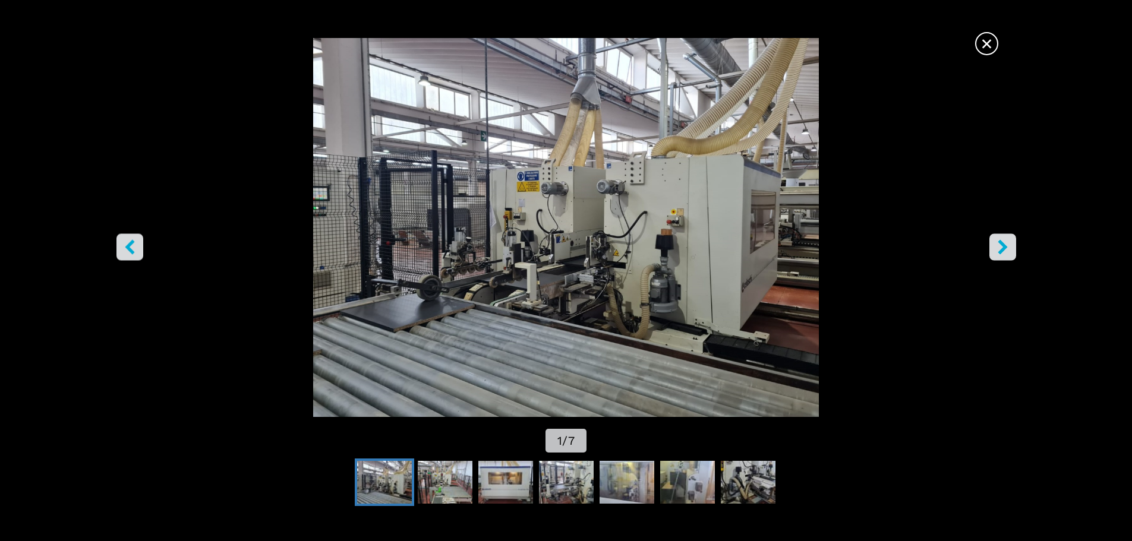
click at [1005, 249] on icon "right-button" at bounding box center [1003, 246] width 10 height 15
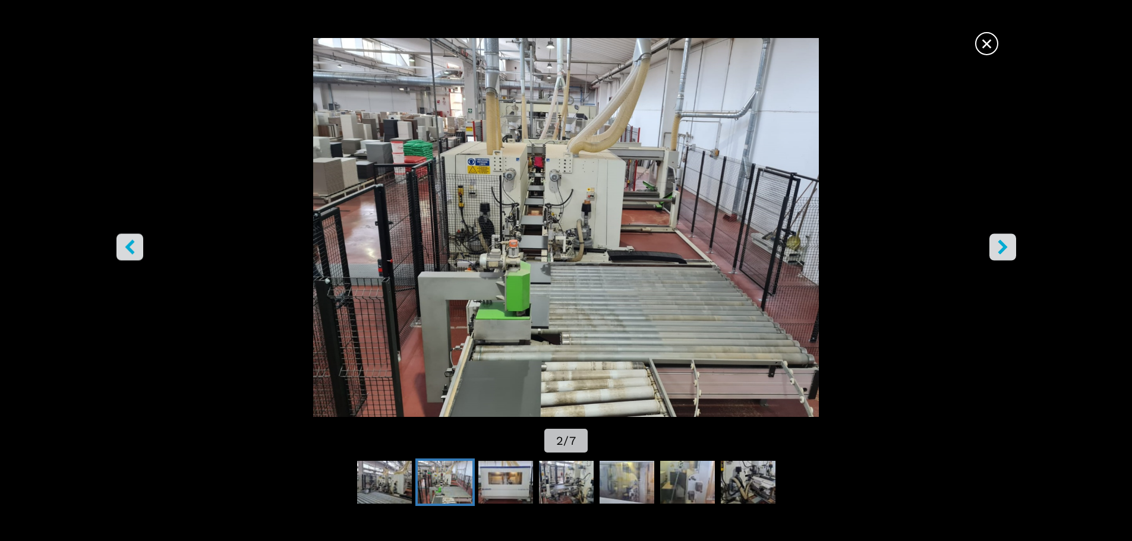
click at [1005, 249] on icon "right-button" at bounding box center [1003, 246] width 10 height 15
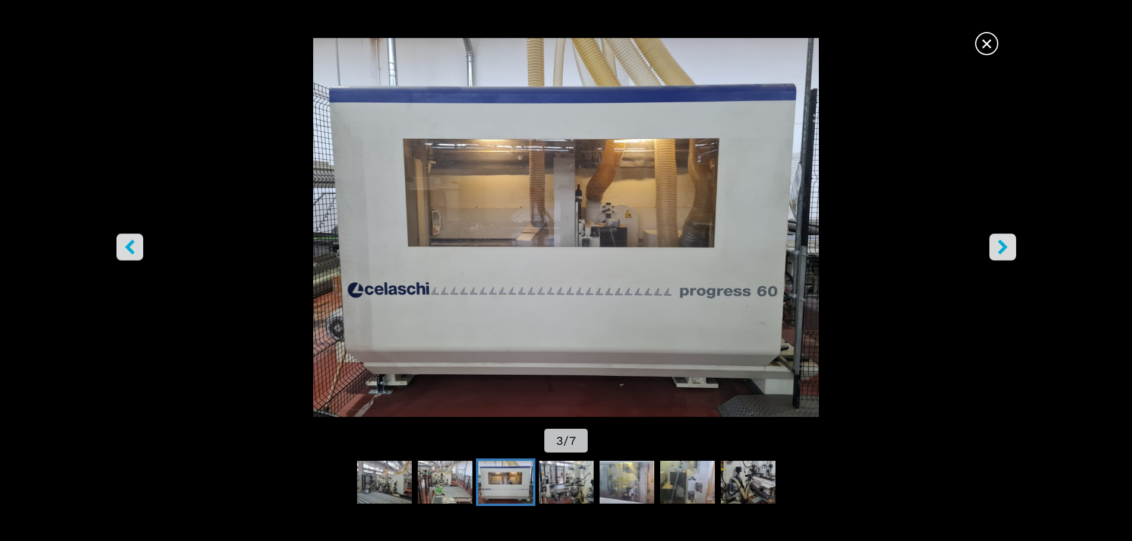
scroll to position [0, 0]
click at [1002, 245] on icon "right-button" at bounding box center [1003, 246] width 10 height 15
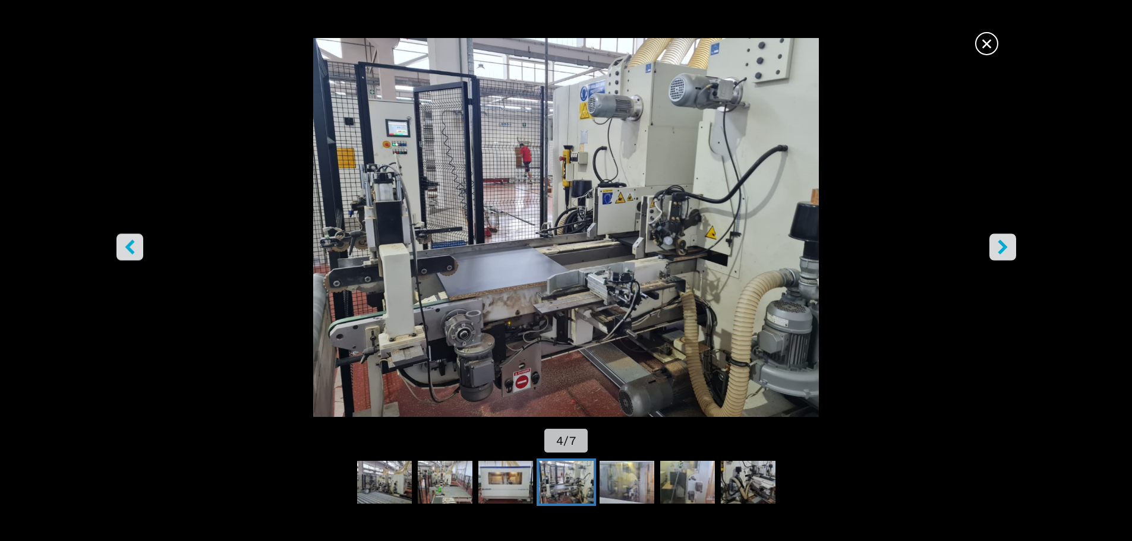
click at [1002, 245] on icon "right-button" at bounding box center [1003, 246] width 10 height 15
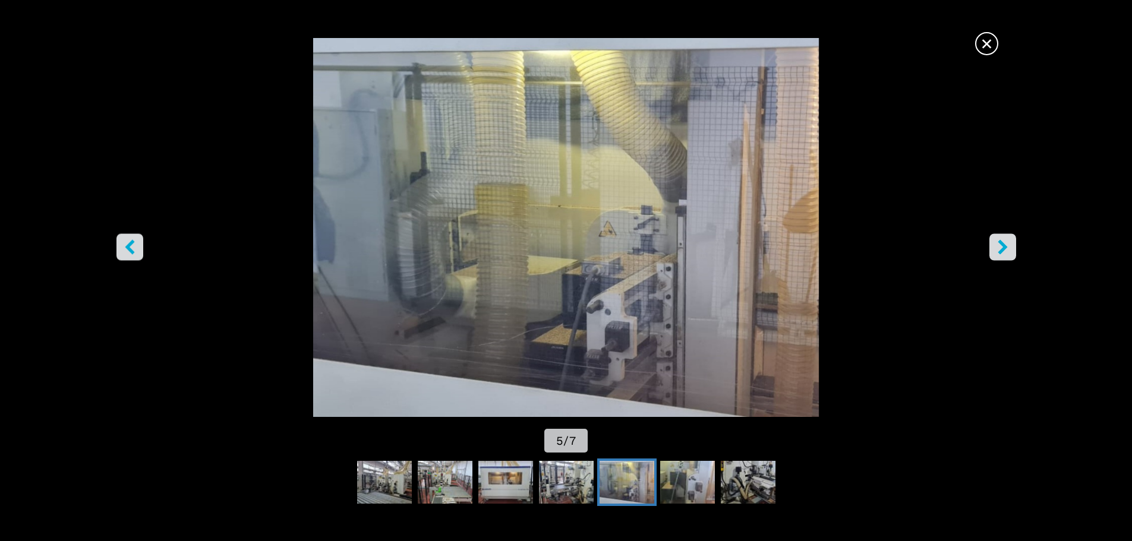
click at [1002, 245] on icon "right-button" at bounding box center [1003, 246] width 10 height 15
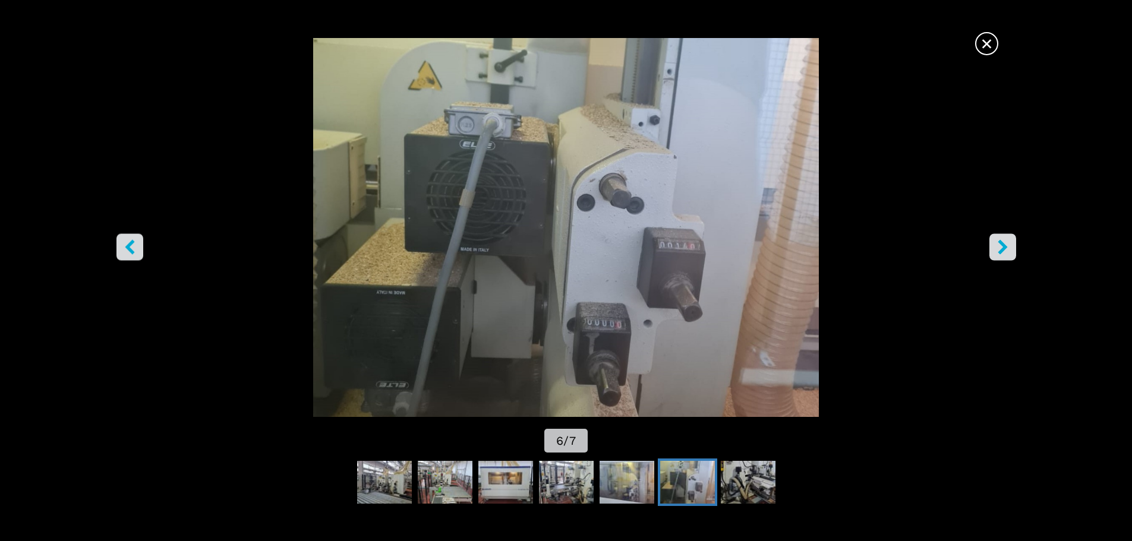
click at [1002, 245] on icon "right-button" at bounding box center [1003, 246] width 10 height 15
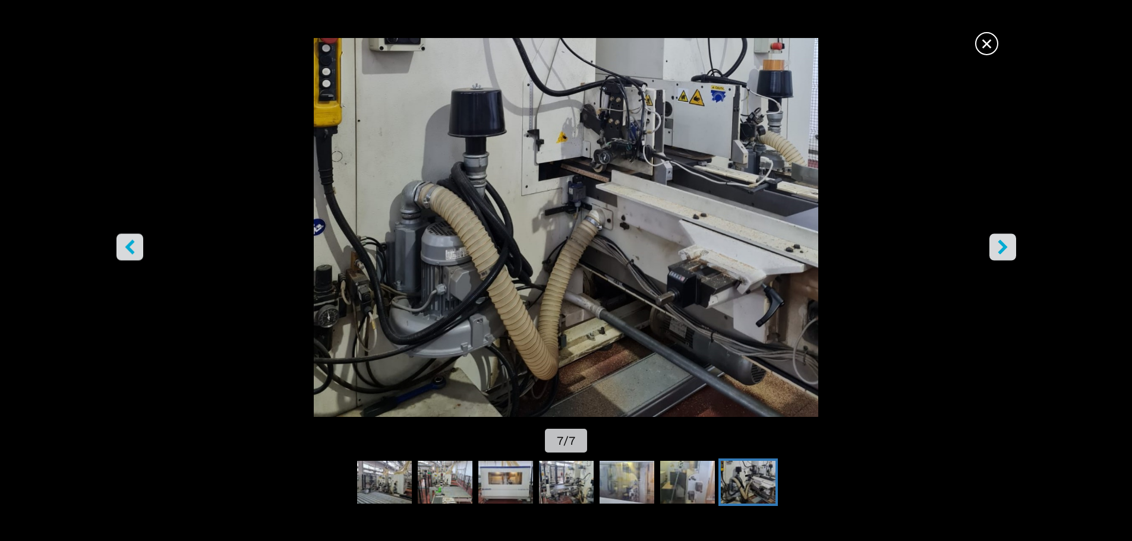
click at [1002, 245] on icon "right-button" at bounding box center [1003, 246] width 10 height 15
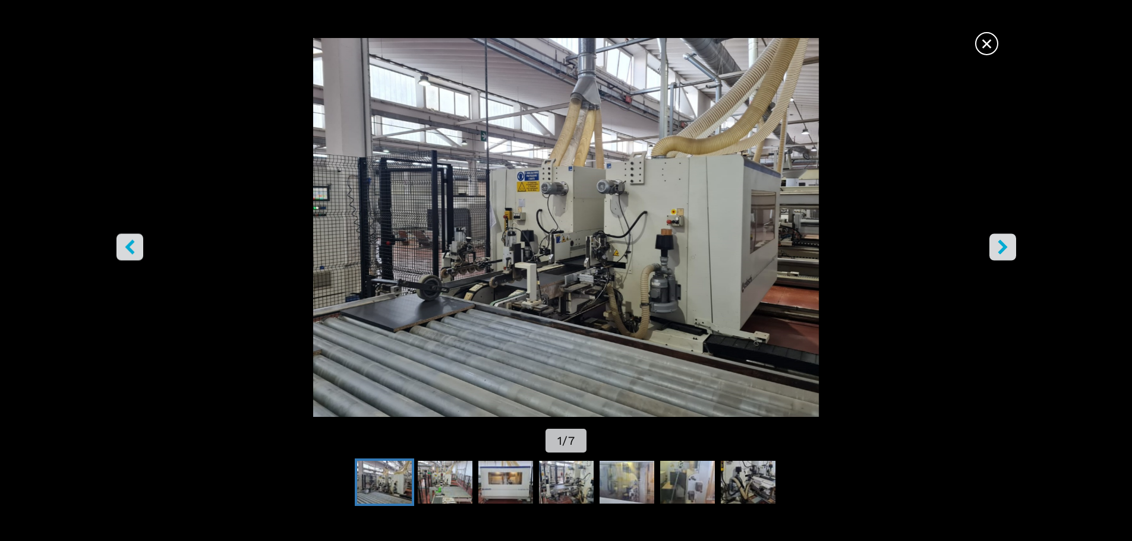
click at [1002, 245] on icon "right-button" at bounding box center [1003, 246] width 10 height 15
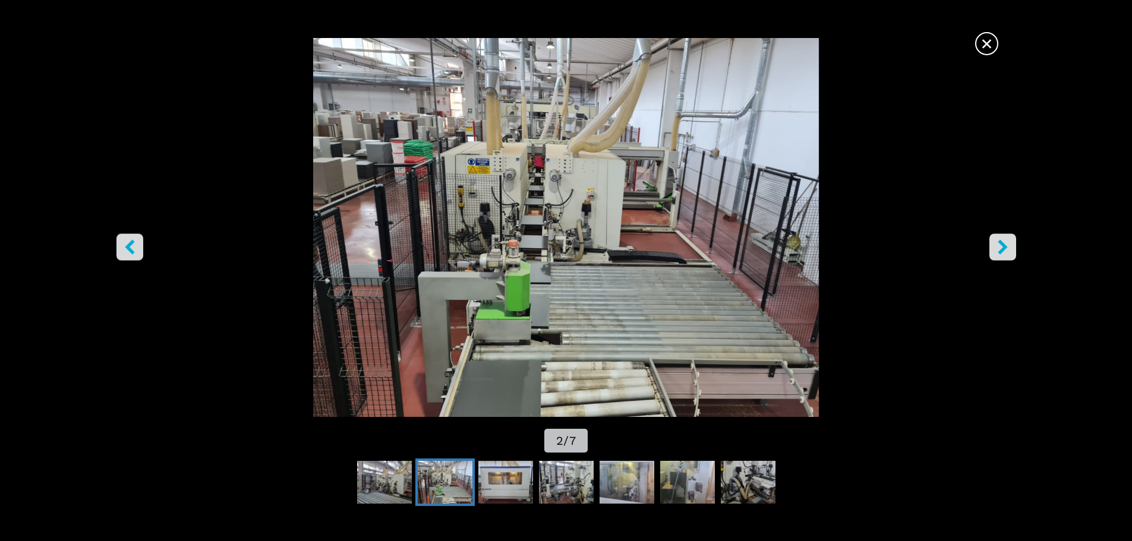
click at [1002, 245] on icon "right-button" at bounding box center [1003, 246] width 10 height 15
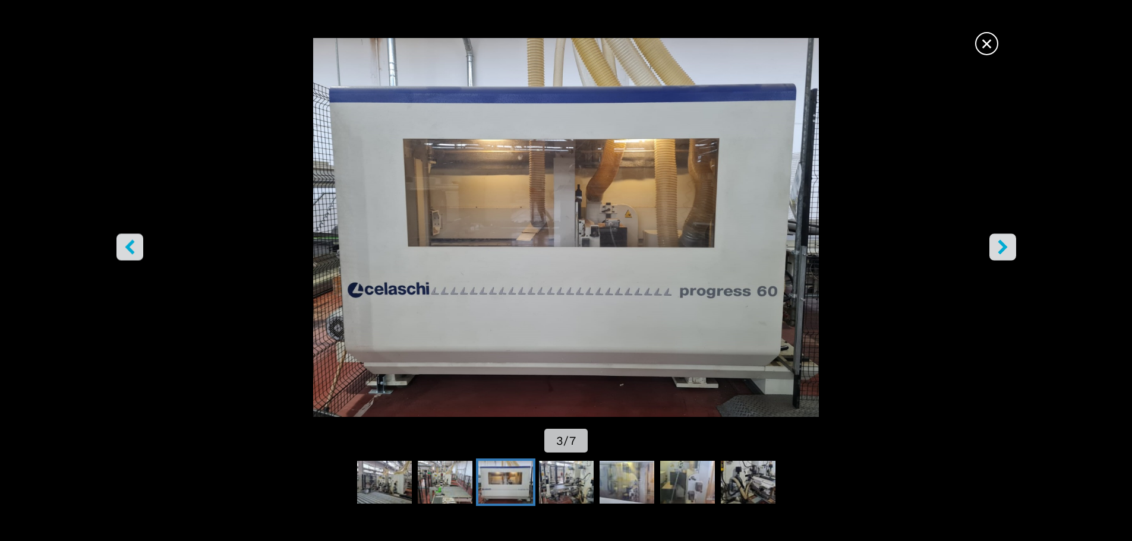
click at [1002, 252] on icon "right-button" at bounding box center [1002, 246] width 15 height 15
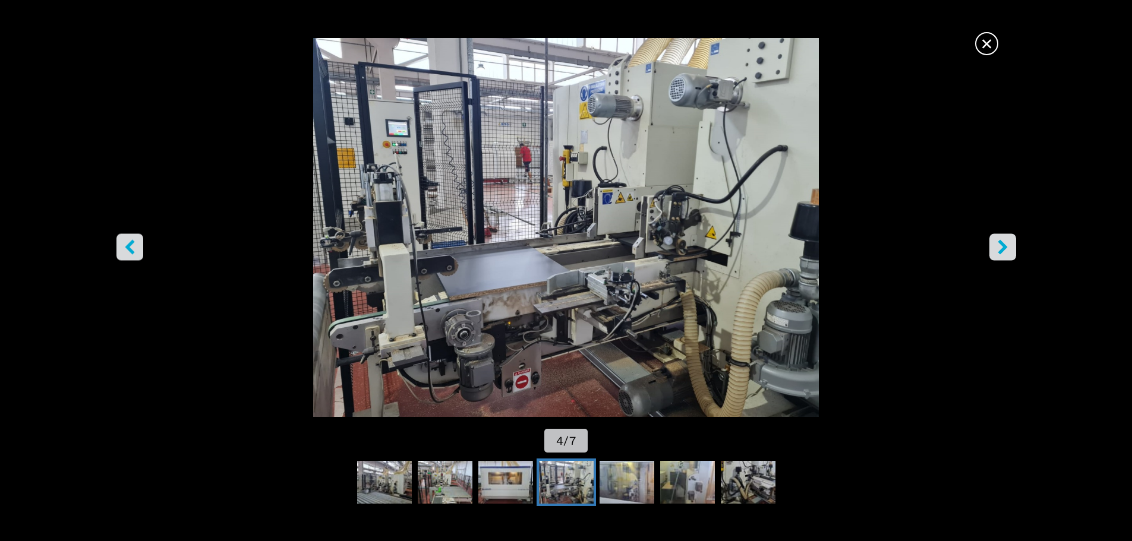
click at [1002, 252] on icon "right-button" at bounding box center [1002, 246] width 15 height 15
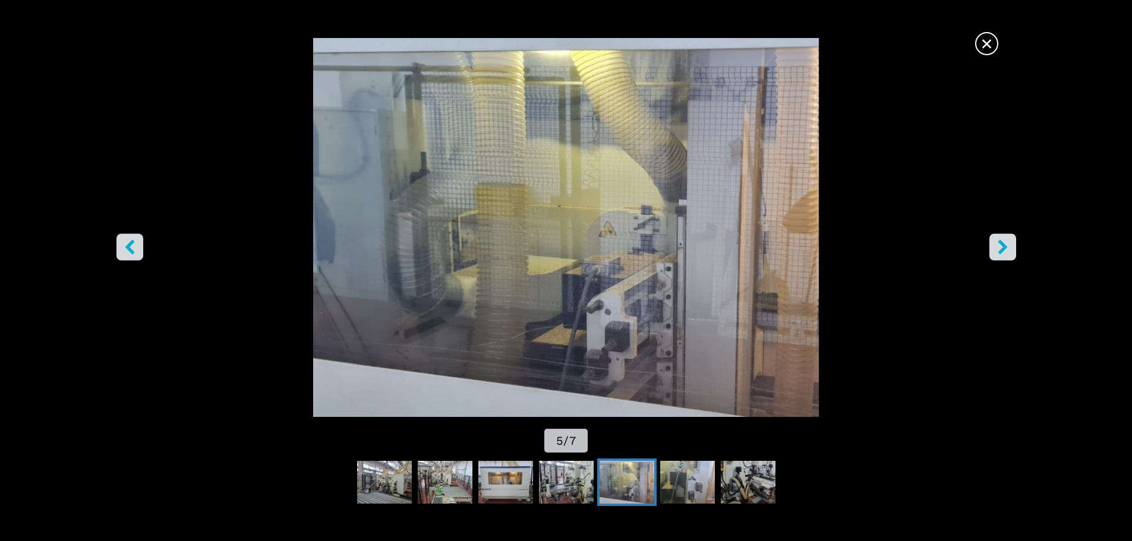
click at [1002, 252] on icon "right-button" at bounding box center [1002, 246] width 15 height 15
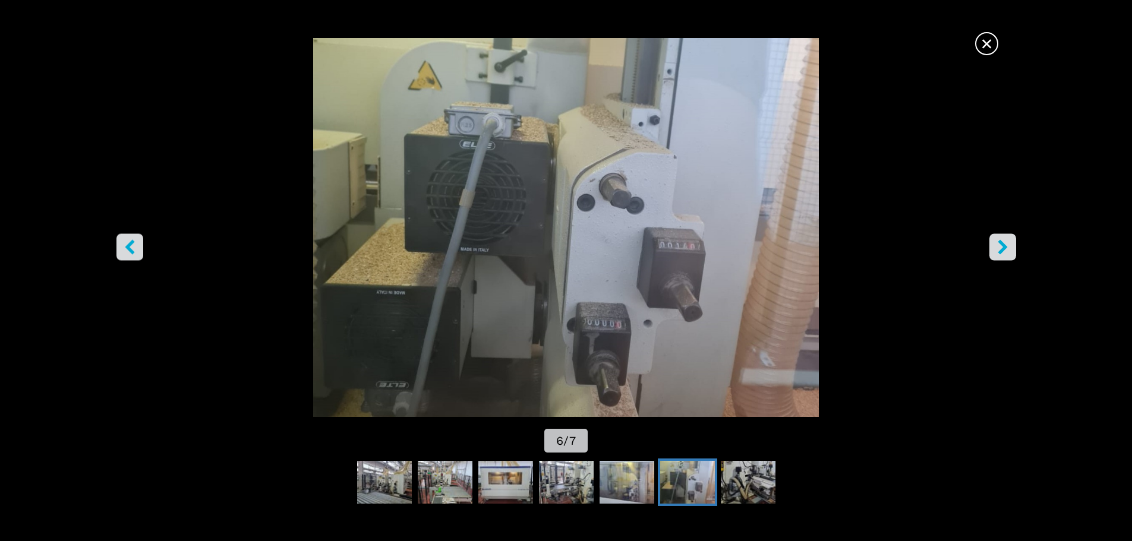
click at [1002, 252] on icon "right-button" at bounding box center [1002, 246] width 15 height 15
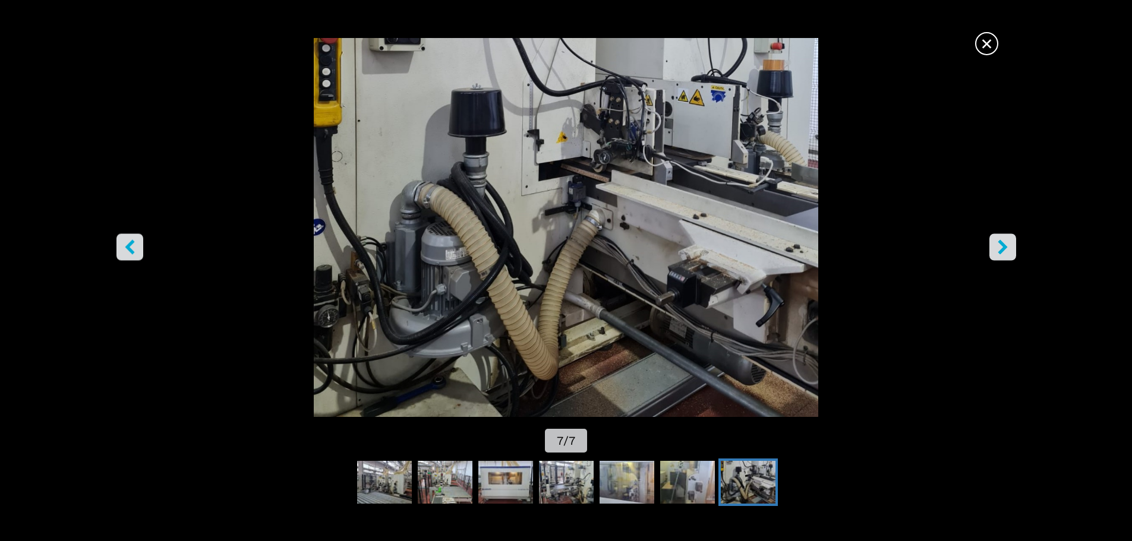
click at [1002, 248] on icon "right-button" at bounding box center [1003, 246] width 10 height 15
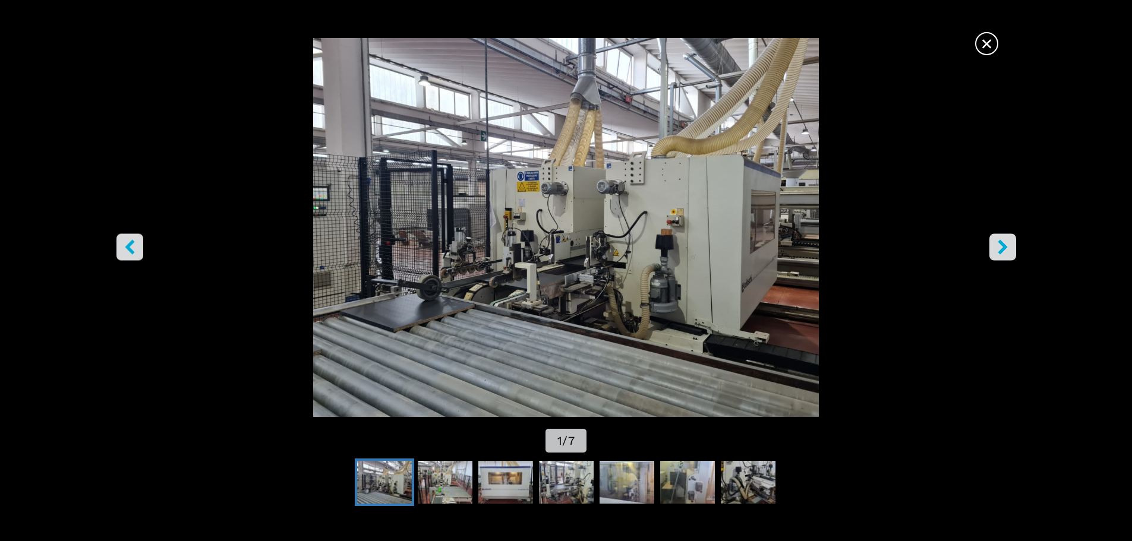
click at [1003, 248] on icon "right-button" at bounding box center [1003, 246] width 10 height 15
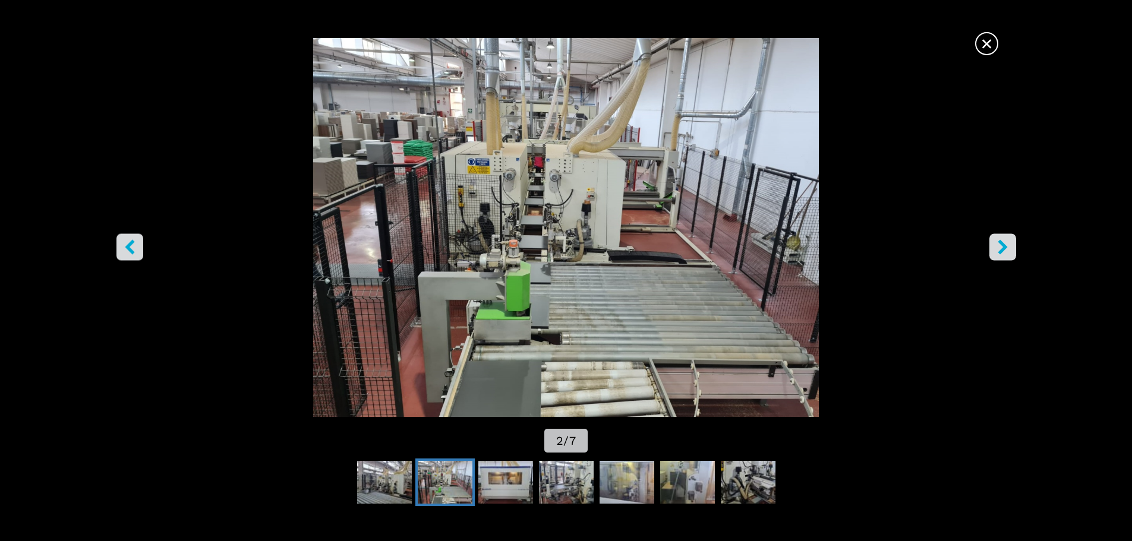
click at [1003, 248] on icon "right-button" at bounding box center [1003, 246] width 10 height 15
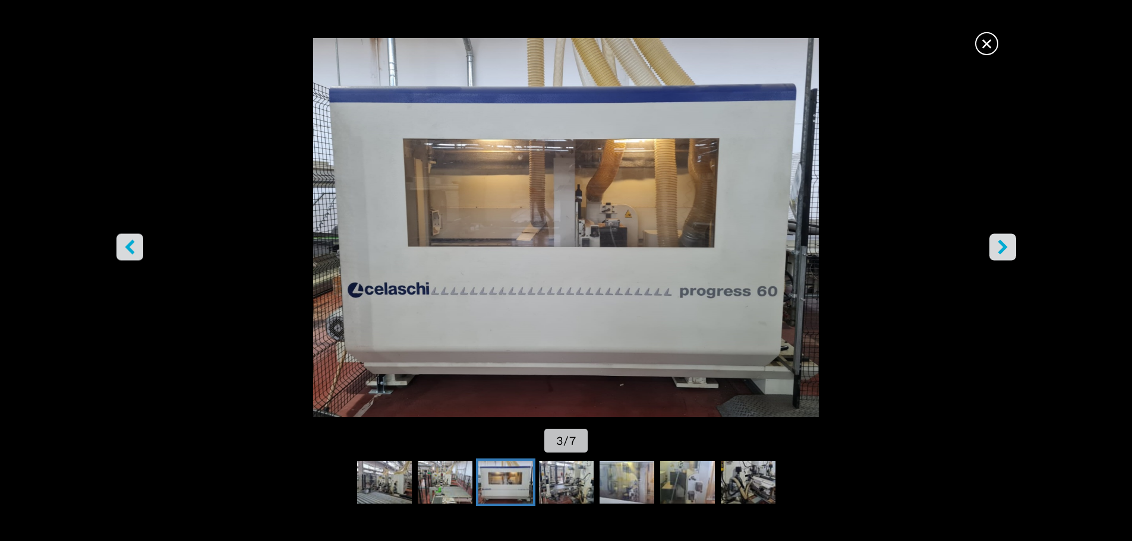
click at [1003, 248] on icon "right-button" at bounding box center [1003, 246] width 10 height 15
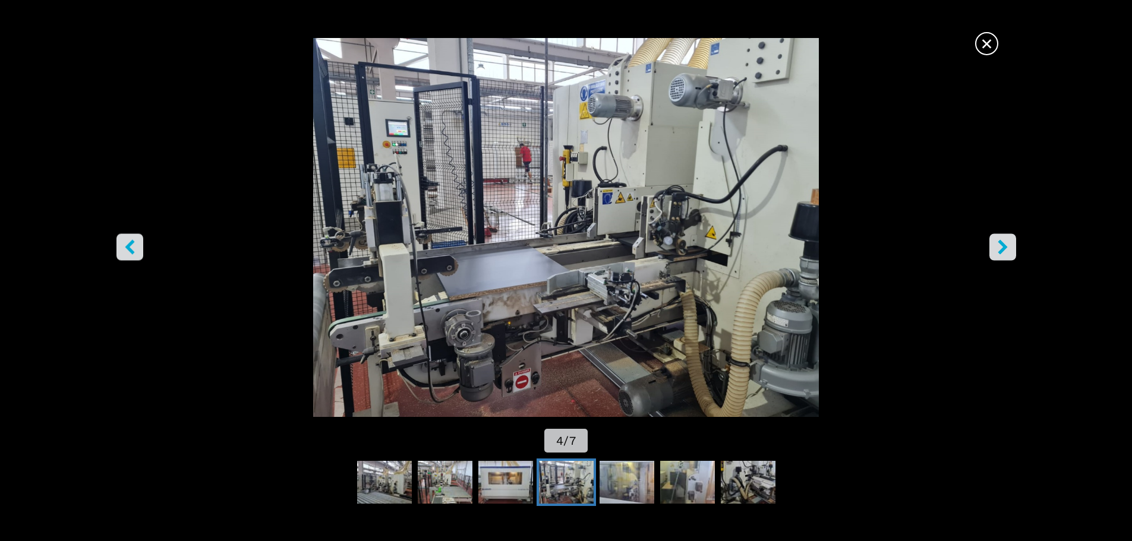
click at [996, 250] on icon "right-button" at bounding box center [1002, 246] width 15 height 15
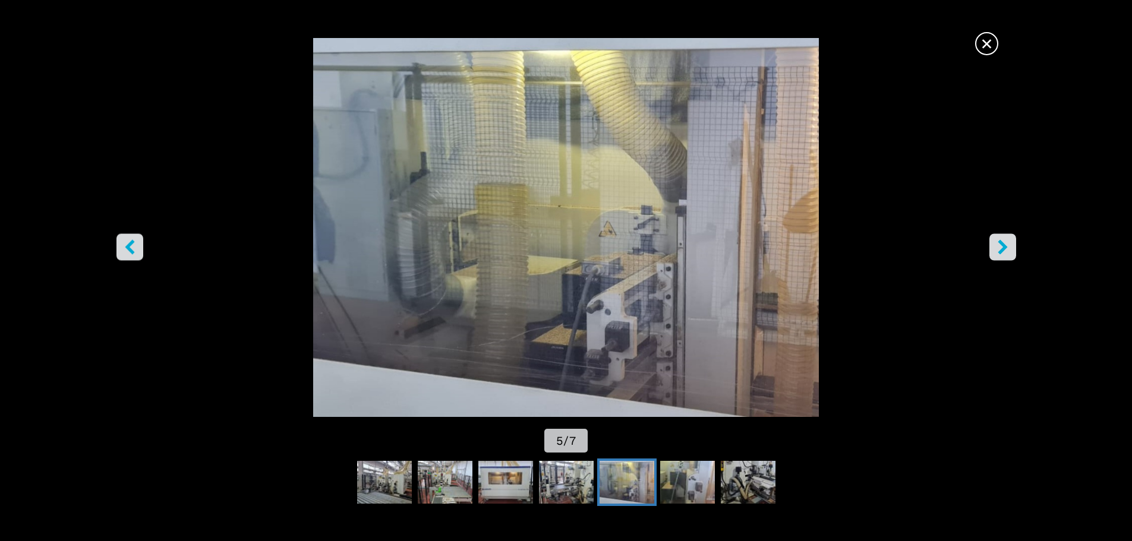
click at [1002, 250] on icon "right-button" at bounding box center [1003, 246] width 10 height 15
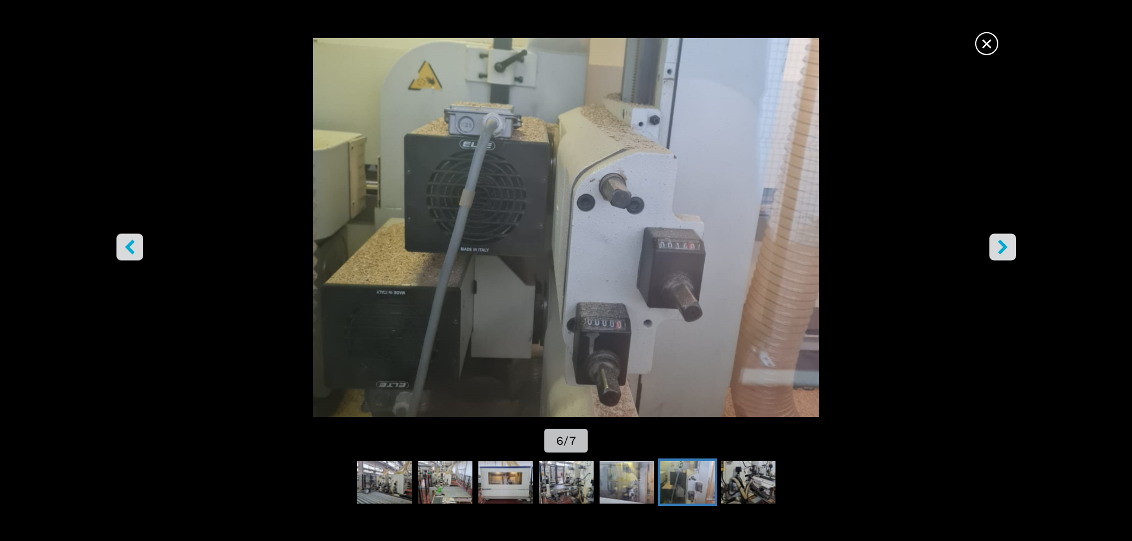
click at [1002, 250] on icon "right-button" at bounding box center [1003, 246] width 10 height 15
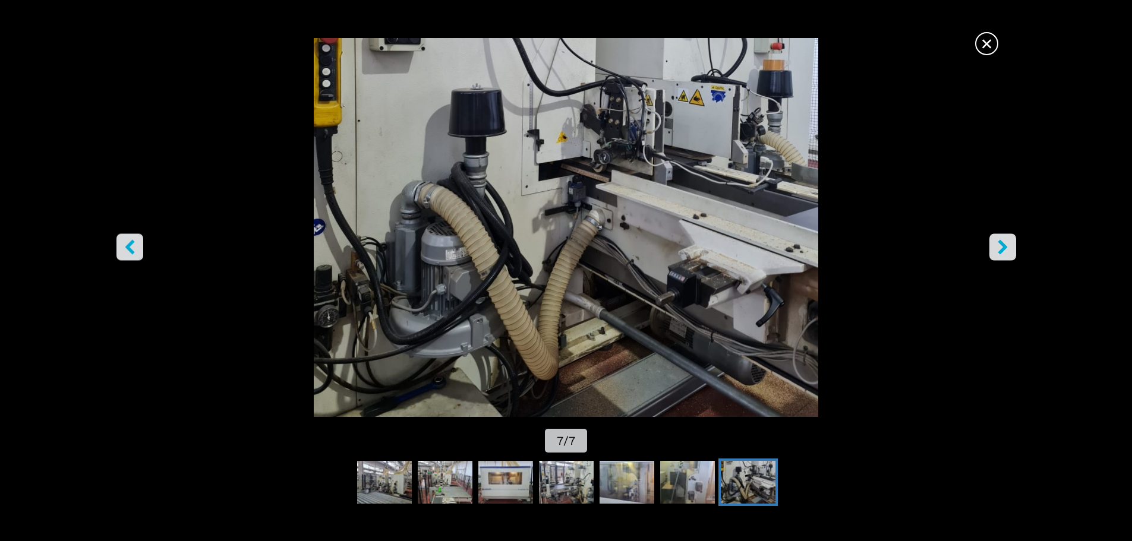
click at [999, 245] on icon "right-button" at bounding box center [1002, 246] width 15 height 15
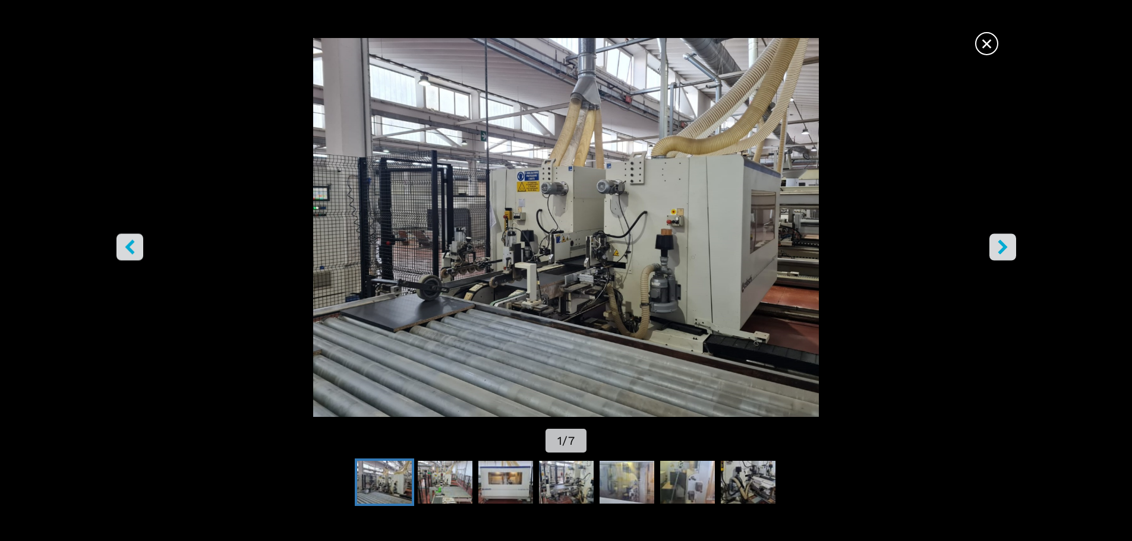
click at [999, 245] on icon "right-button" at bounding box center [1002, 246] width 15 height 15
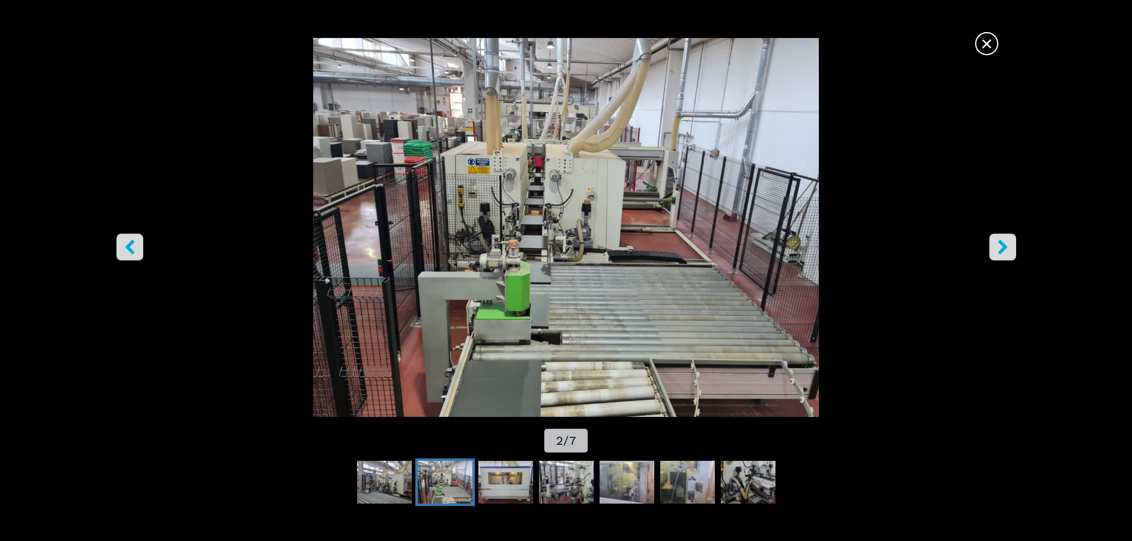
click at [999, 245] on icon "right-button" at bounding box center [1002, 246] width 15 height 15
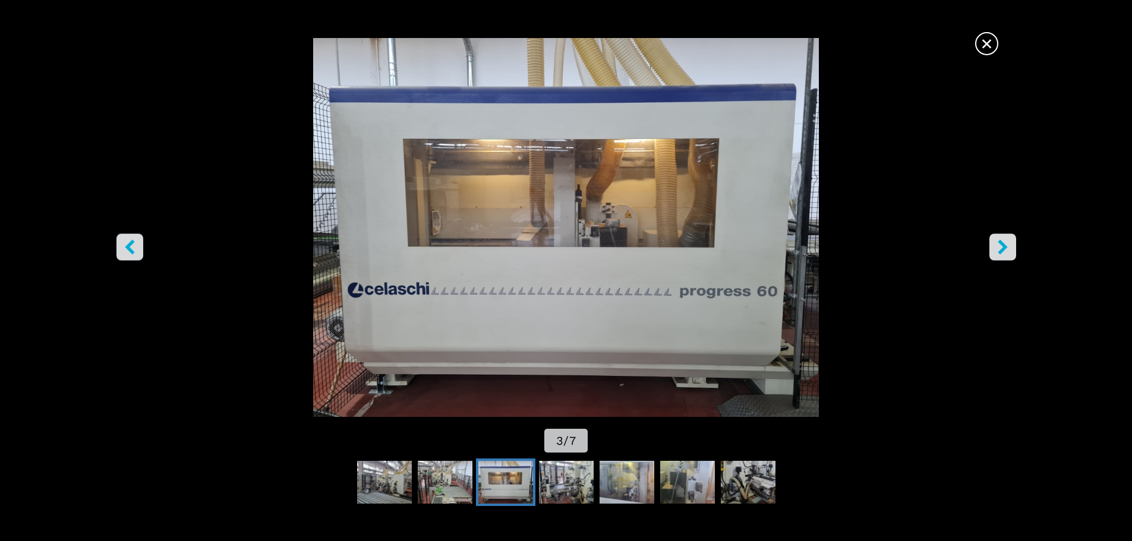
click at [999, 245] on icon "right-button" at bounding box center [1002, 246] width 15 height 15
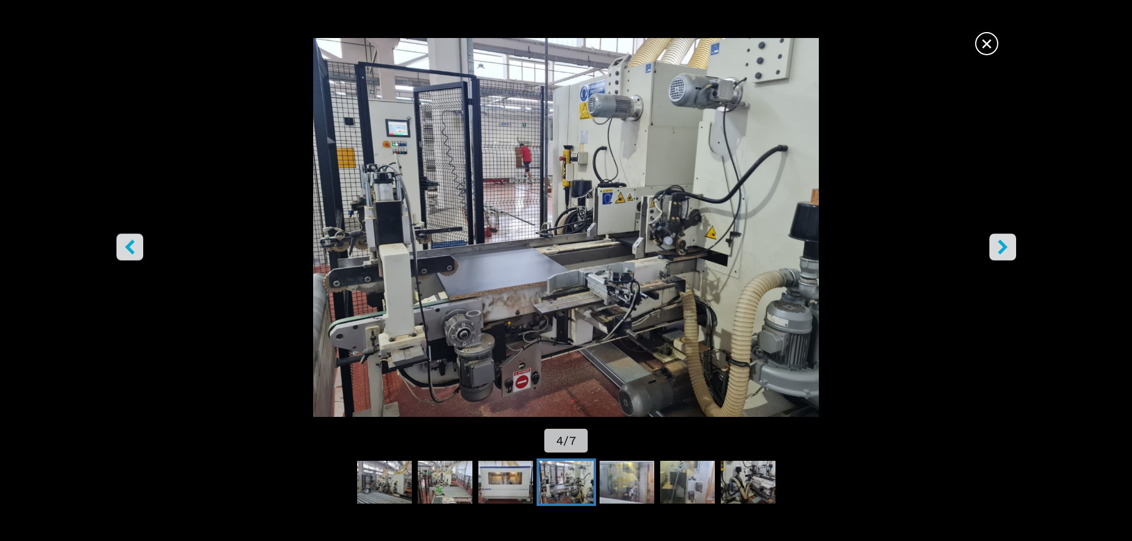
click at [999, 245] on icon "right-button" at bounding box center [1002, 246] width 15 height 15
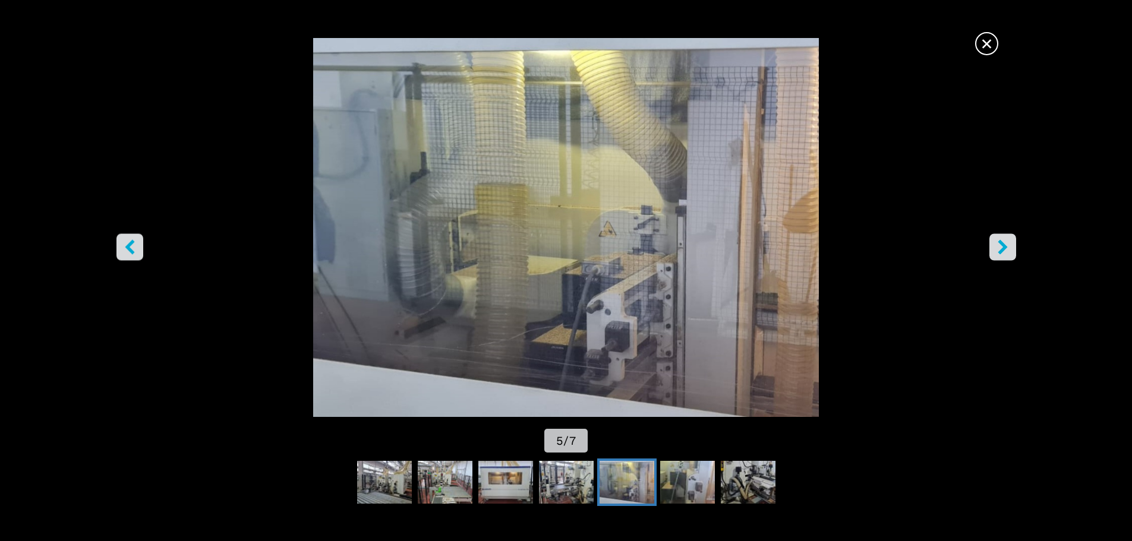
click at [999, 245] on icon "right-button" at bounding box center [1002, 246] width 15 height 15
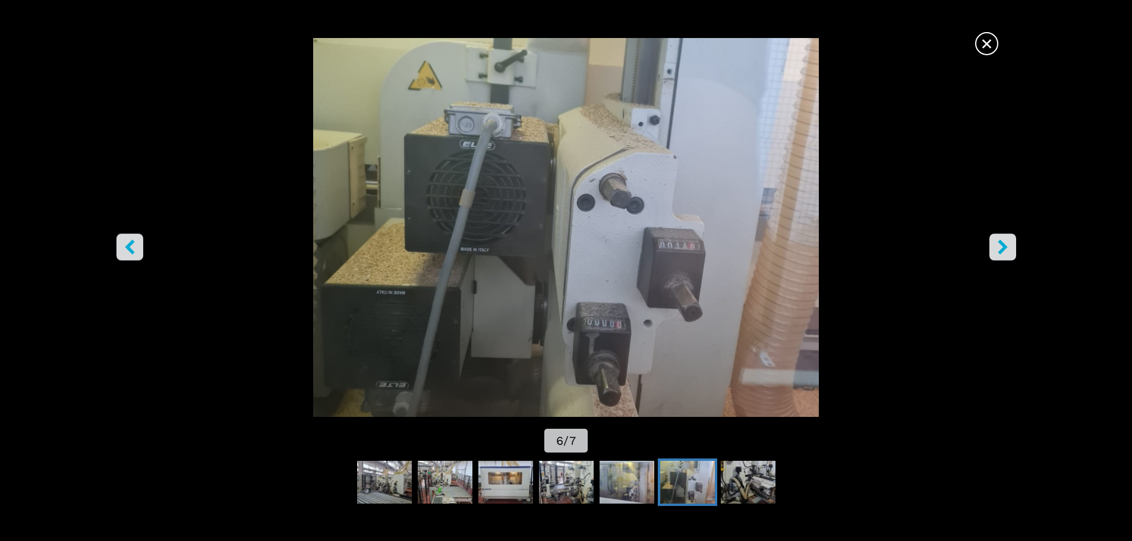
click at [999, 245] on icon "right-button" at bounding box center [1002, 246] width 15 height 15
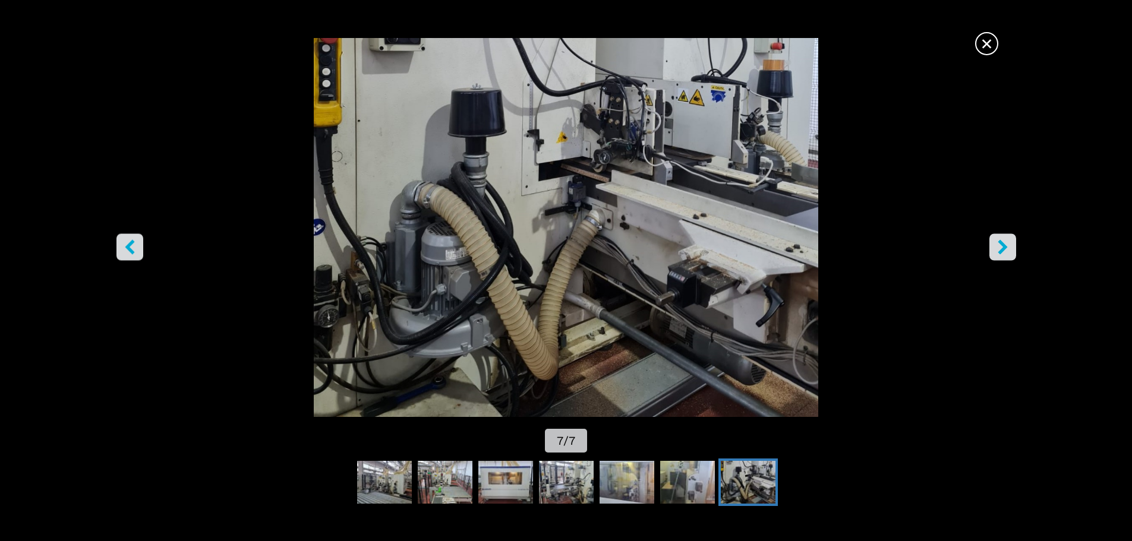
click at [999, 245] on icon "right-button" at bounding box center [1002, 246] width 15 height 15
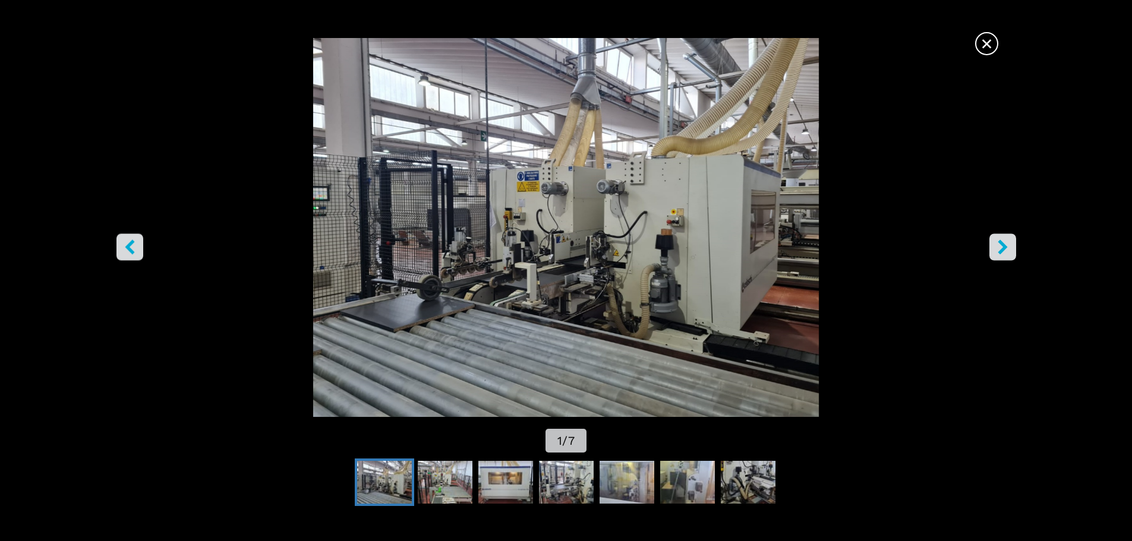
click at [632, 302] on img "Go to Slide 1" at bounding box center [565, 227] width 1019 height 379
click at [988, 43] on span "×" at bounding box center [986, 41] width 21 height 21
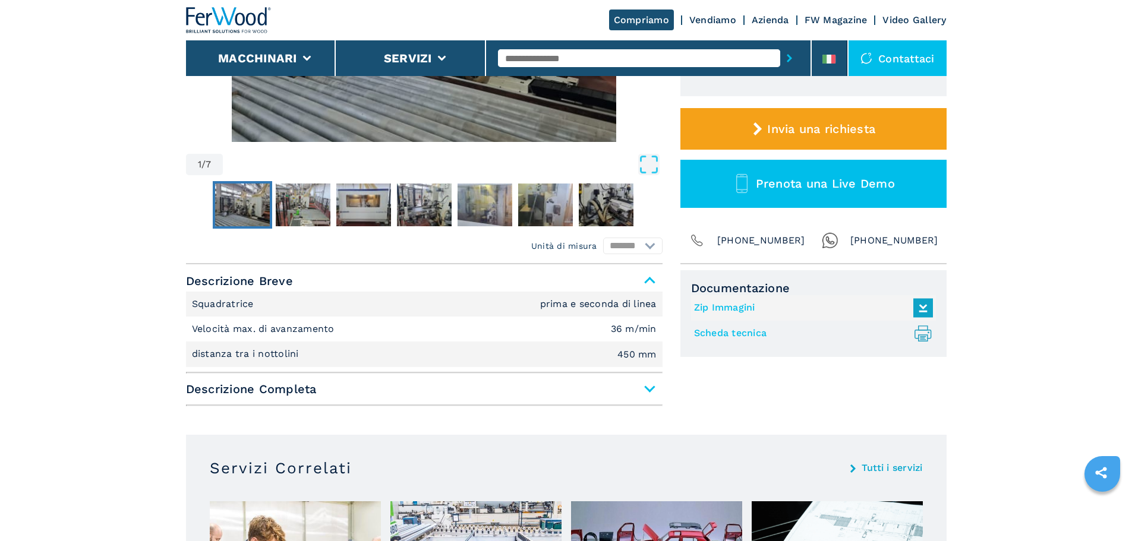
scroll to position [416, 0]
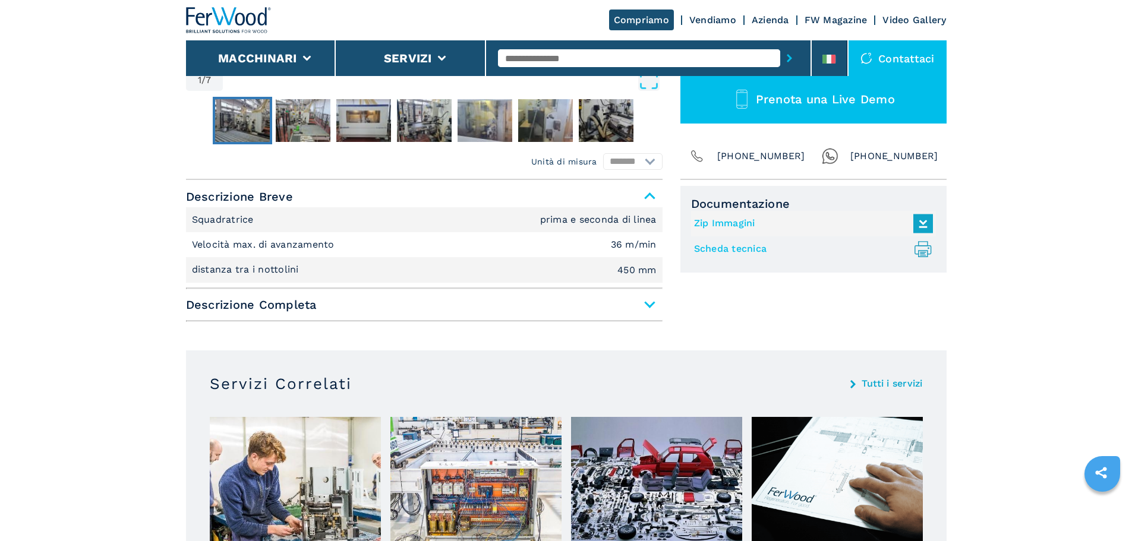
click at [523, 303] on span "Descrizione Completa" at bounding box center [424, 304] width 476 height 21
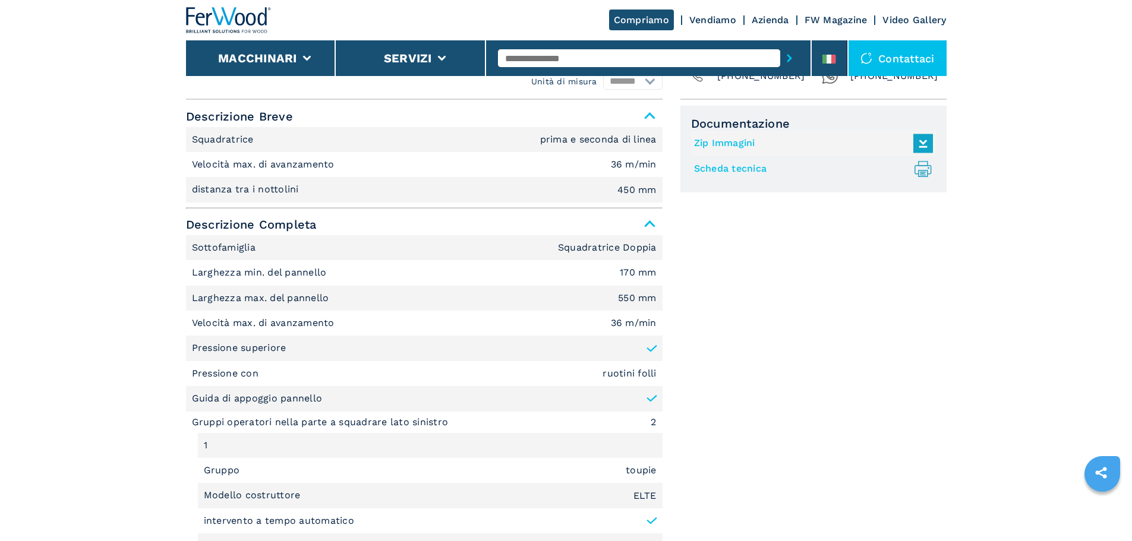
scroll to position [475, 0]
